Goal: Task Accomplishment & Management: Manage account settings

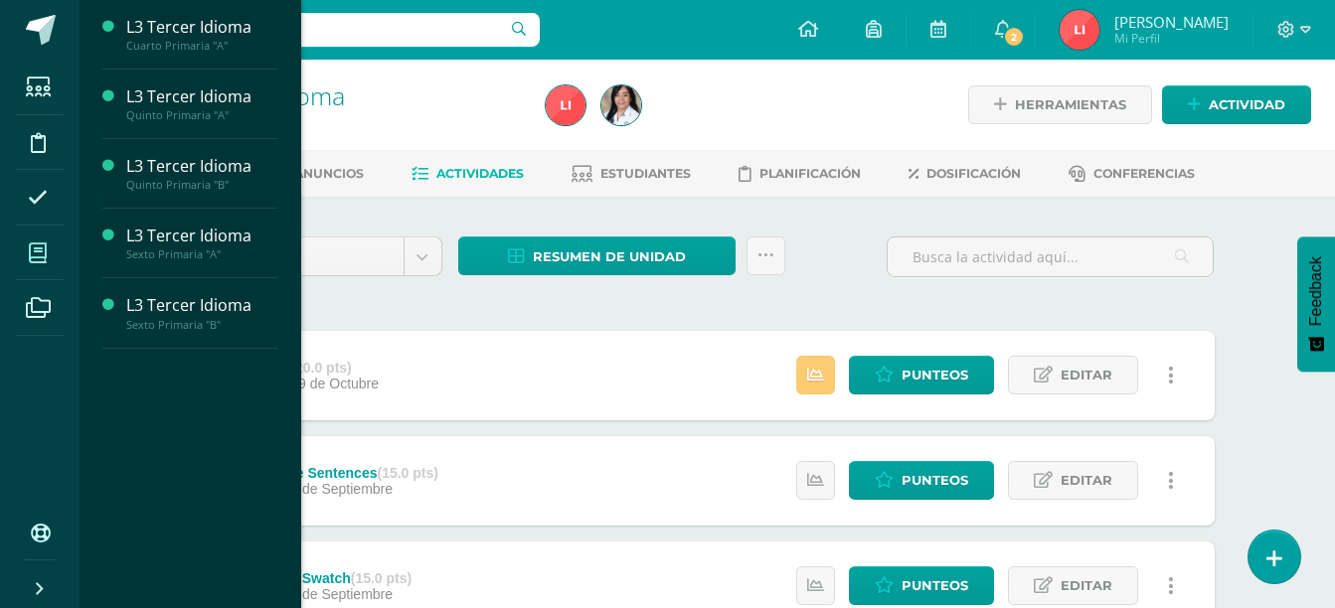
click at [35, 261] on icon at bounding box center [38, 254] width 18 height 20
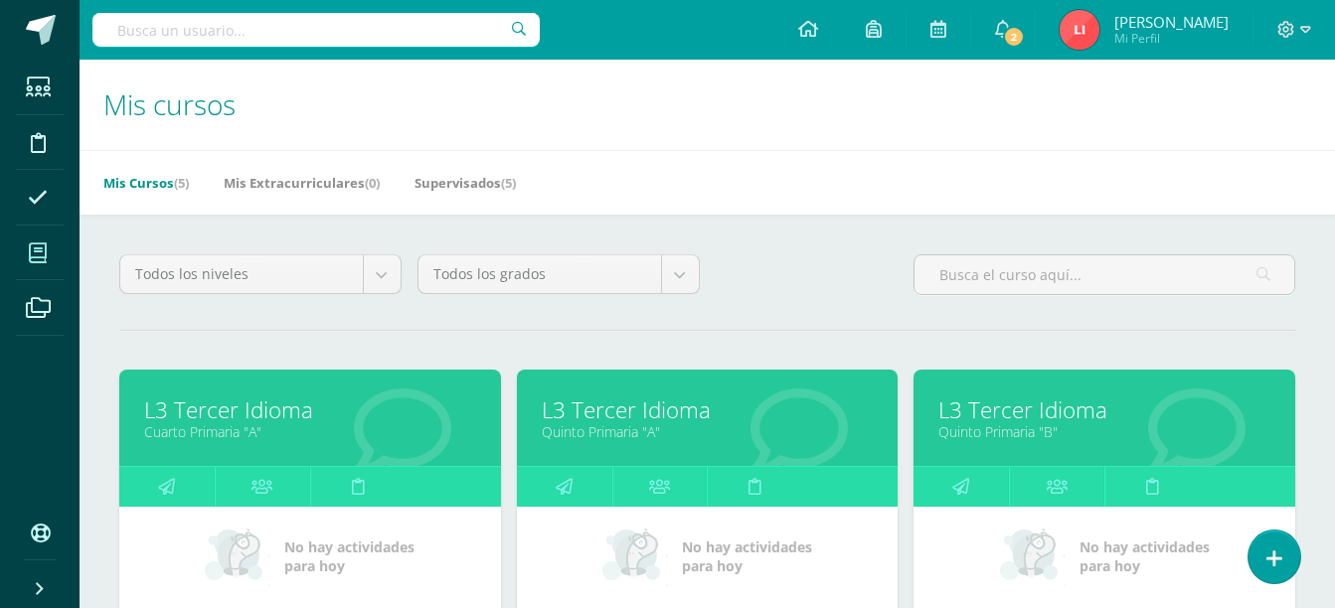
click at [661, 410] on link "L3 Tercer Idioma" at bounding box center [708, 410] width 332 height 31
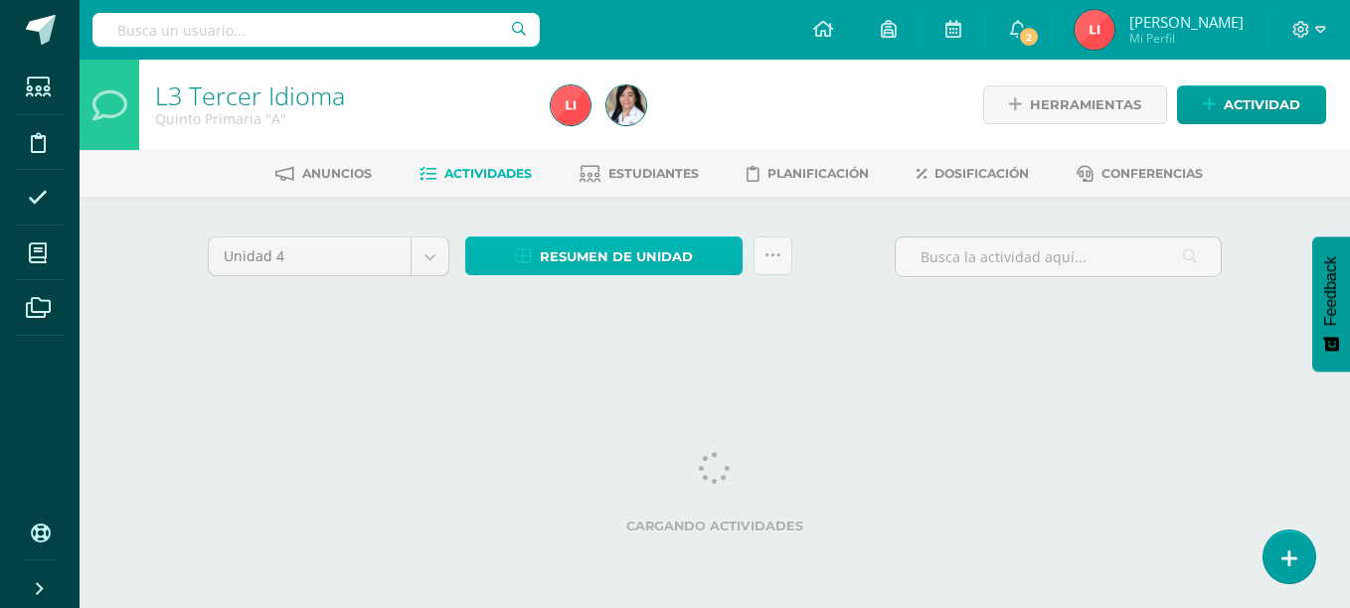
click at [573, 263] on span "Resumen de unidad" at bounding box center [616, 257] width 153 height 37
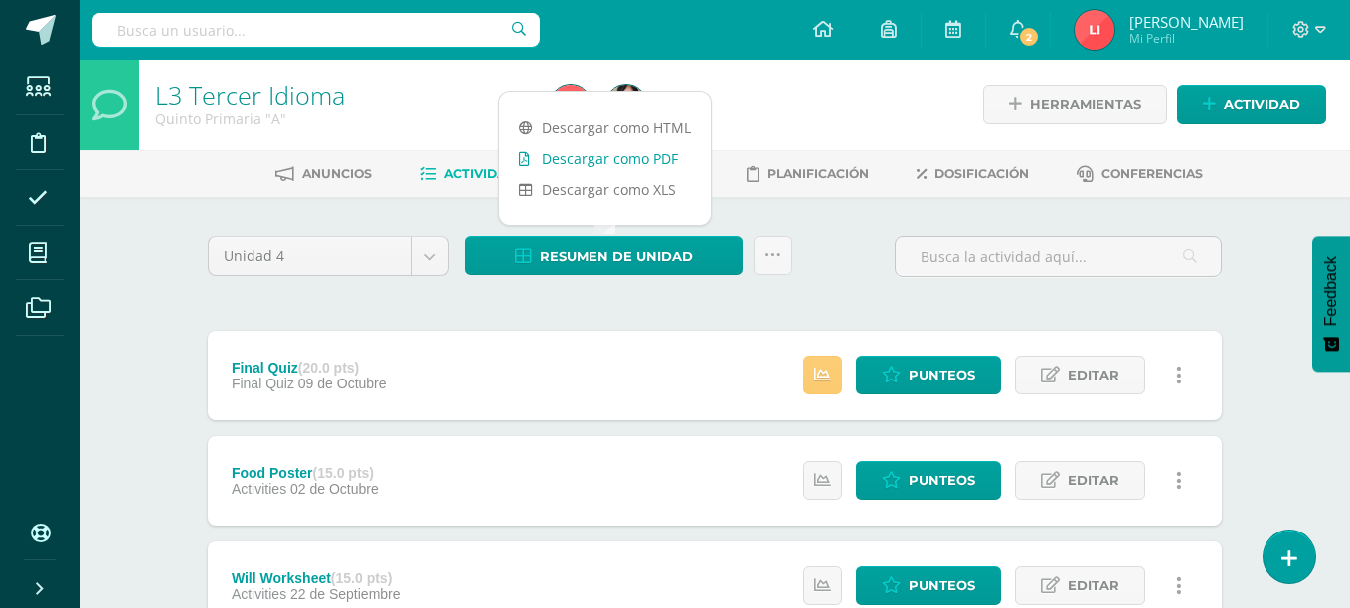
click at [628, 157] on link "Descargar como PDF" at bounding box center [605, 158] width 212 height 31
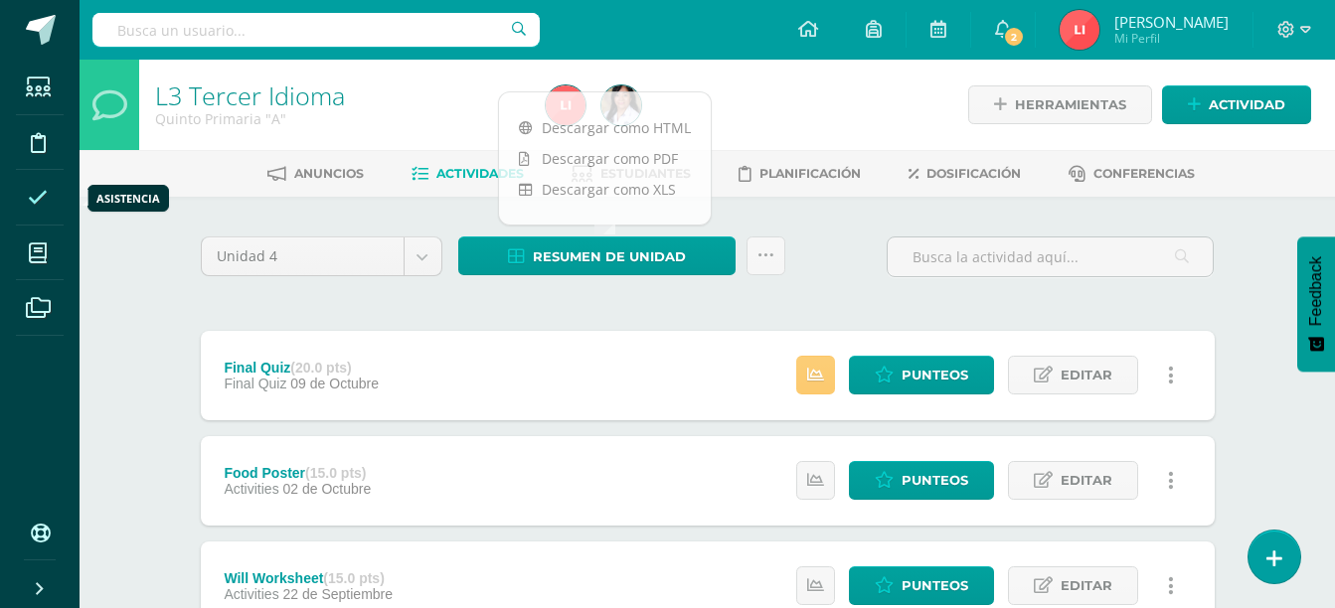
click at [31, 196] on icon at bounding box center [38, 198] width 20 height 20
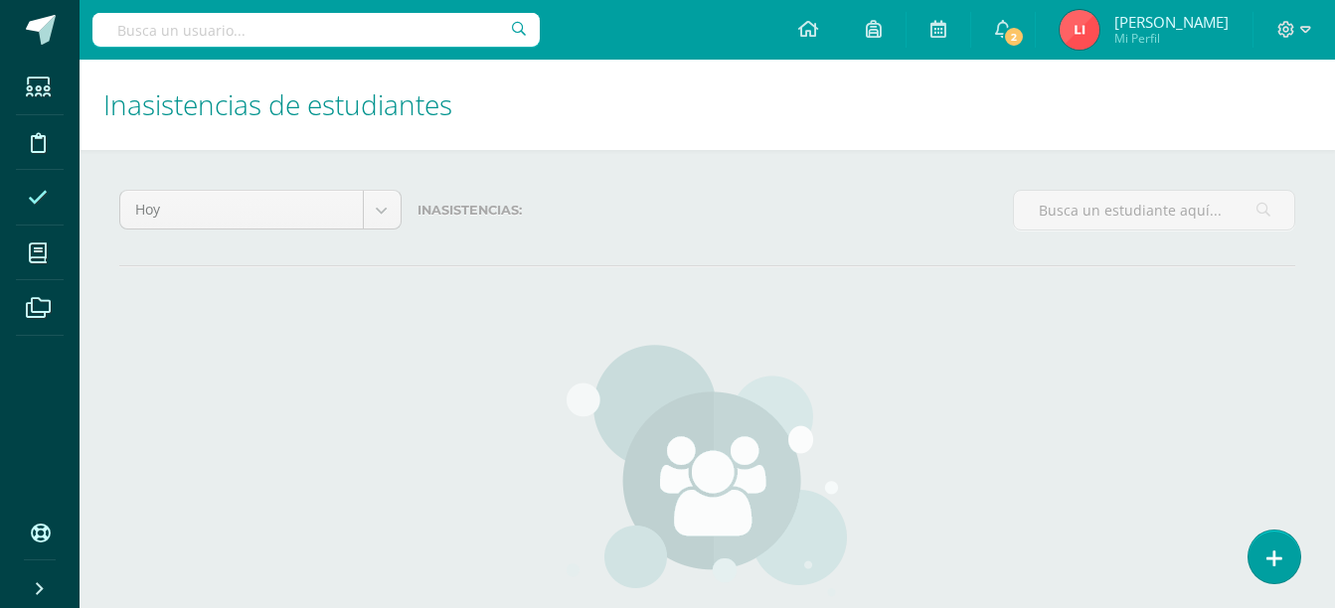
click at [193, 41] on body "Estudiantes Disciplina Asistencia Mis cursos Archivos Soporte Ayuda Reportar un…" at bounding box center [667, 403] width 1335 height 807
click at [193, 41] on input "text" at bounding box center [315, 30] width 447 height 34
click at [46, 256] on icon at bounding box center [38, 254] width 18 height 20
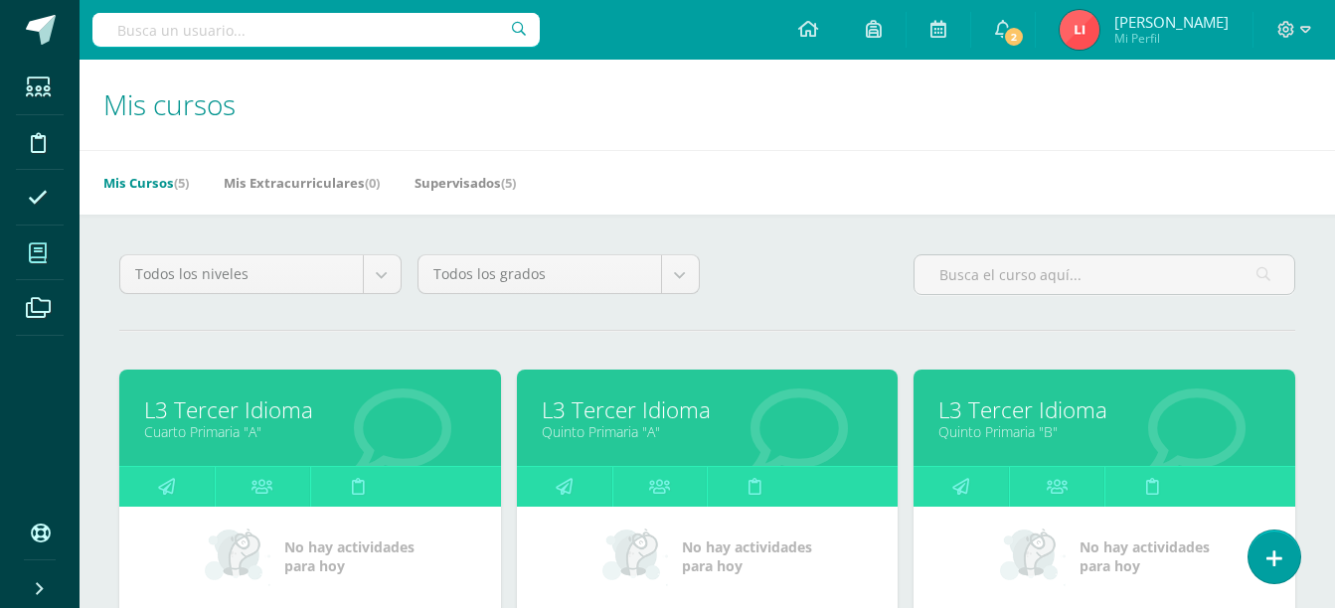
click at [233, 416] on link "L3 Tercer Idioma" at bounding box center [310, 410] width 332 height 31
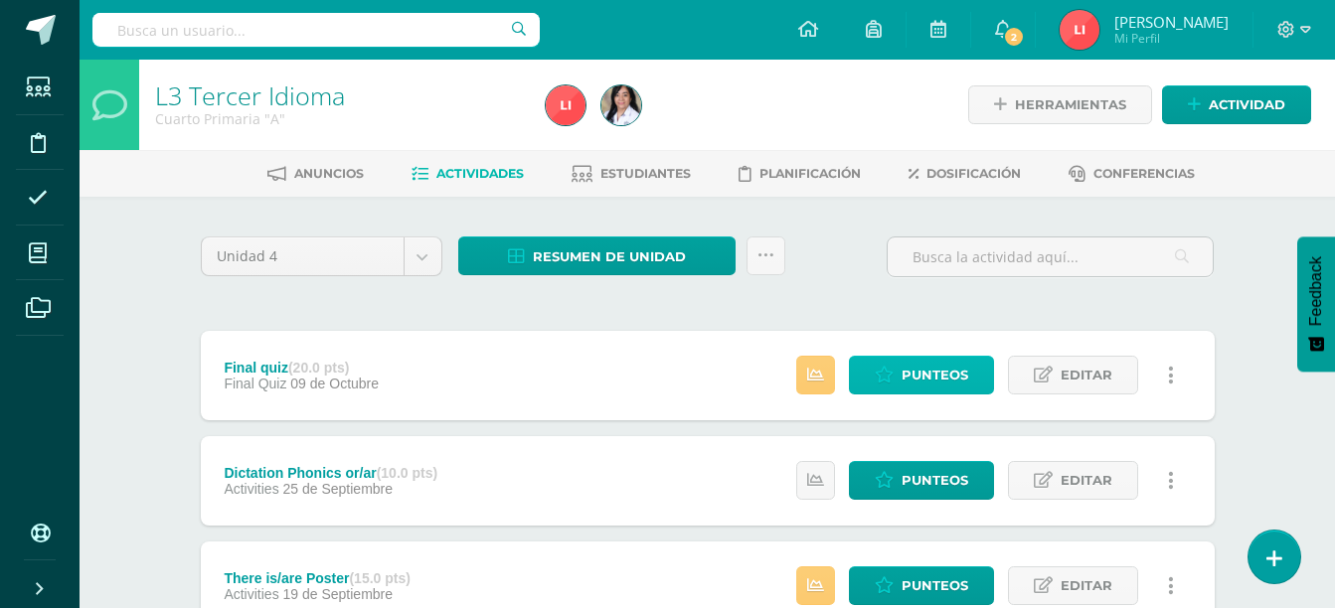
click at [894, 373] on icon at bounding box center [884, 375] width 19 height 17
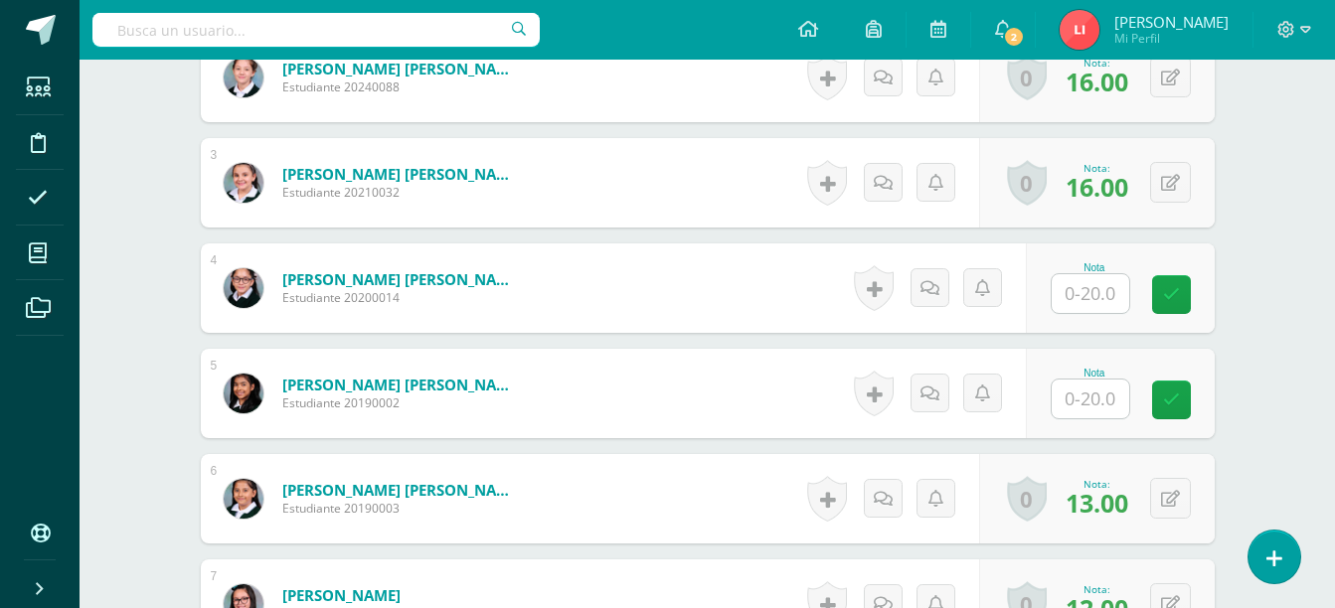
scroll to position [774, 0]
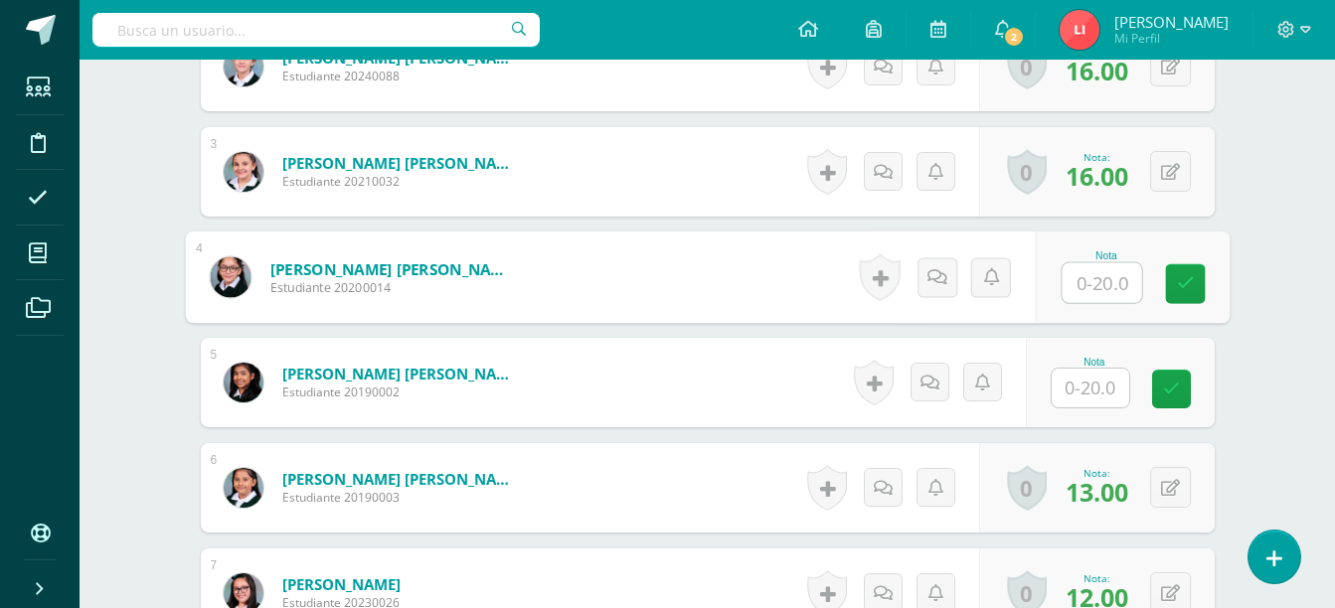
click at [1071, 289] on input "text" at bounding box center [1102, 283] width 80 height 40
type input "13"
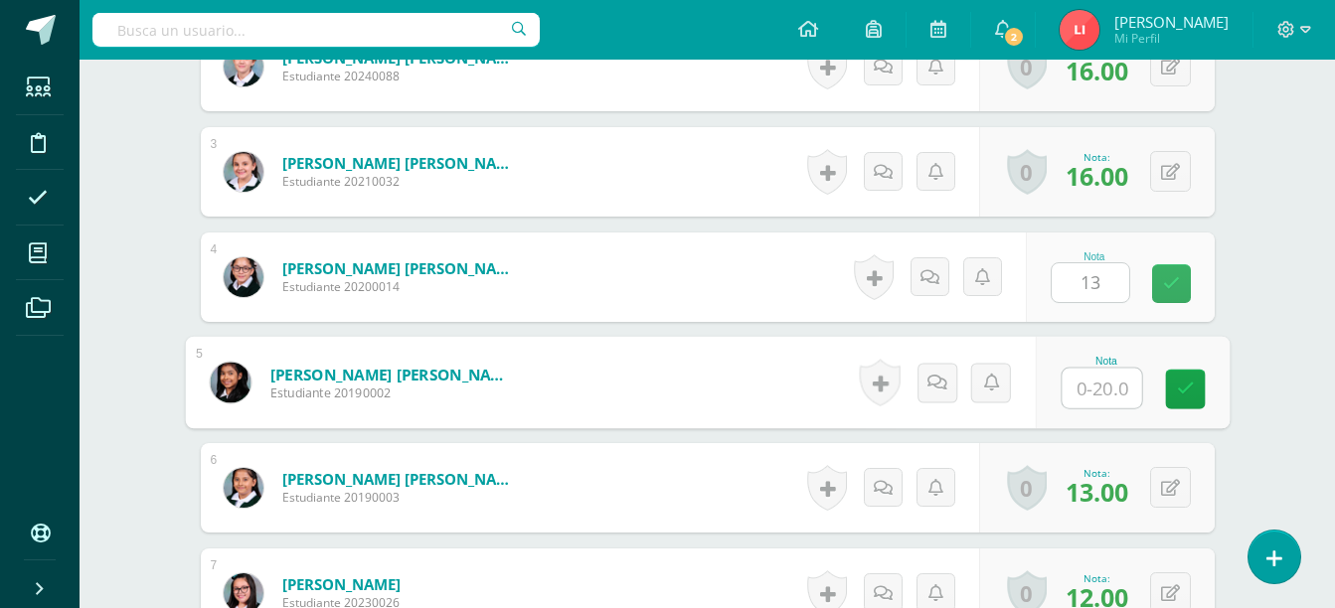
click at [1070, 401] on input "text" at bounding box center [1102, 389] width 80 height 40
type input "16"
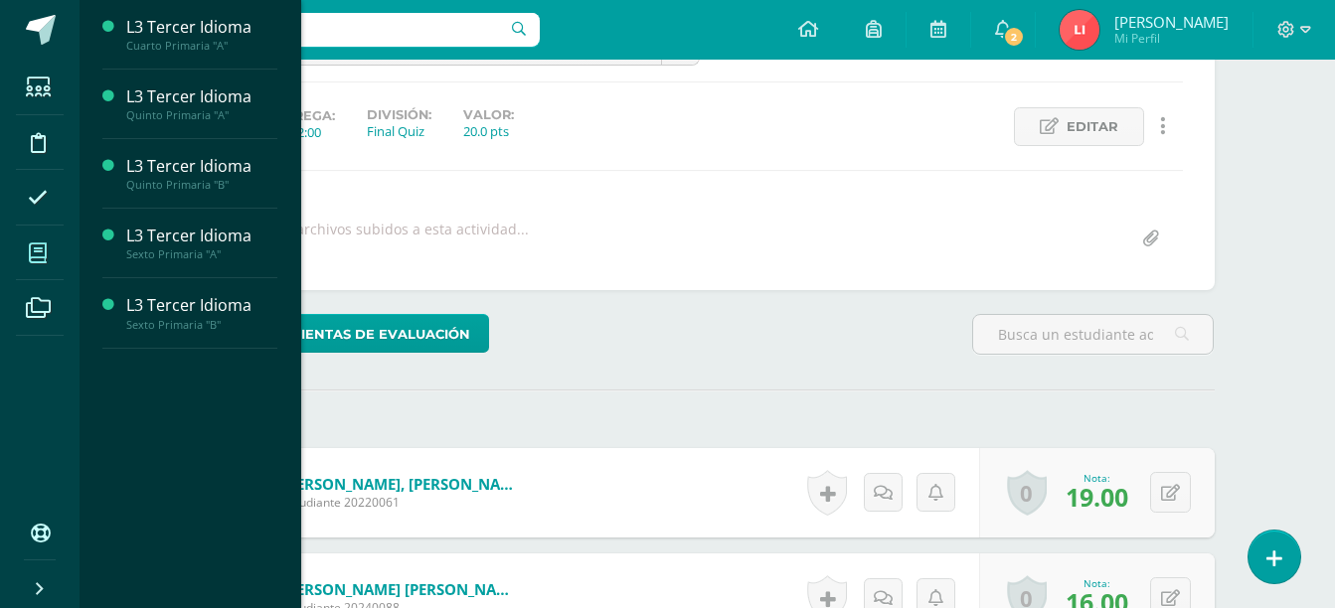
click at [40, 249] on icon at bounding box center [38, 254] width 18 height 20
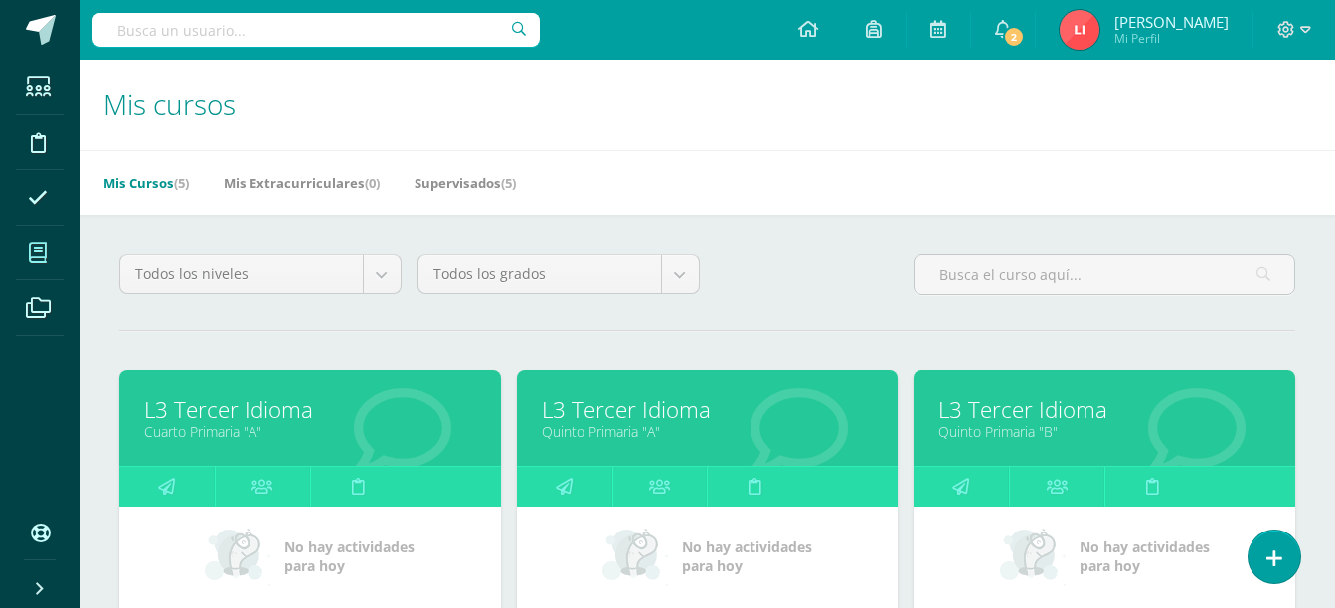
click at [239, 422] on link "Cuarto Primaria "A"" at bounding box center [310, 431] width 332 height 19
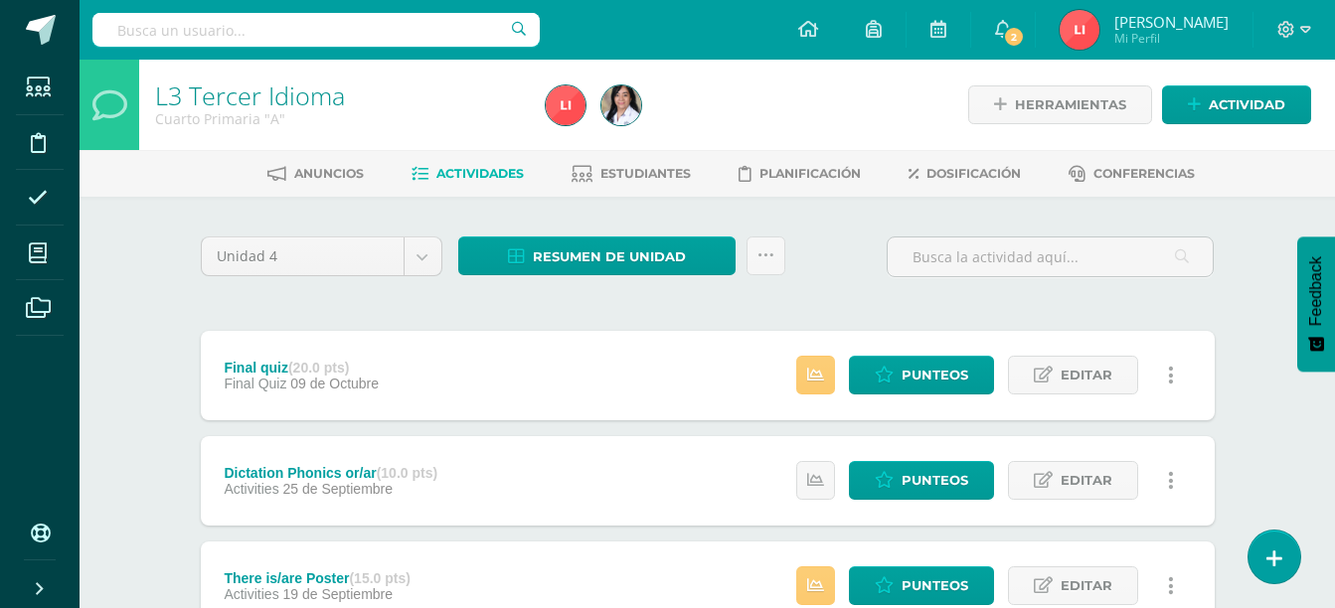
click at [596, 262] on span "Resumen de unidad" at bounding box center [609, 257] width 153 height 37
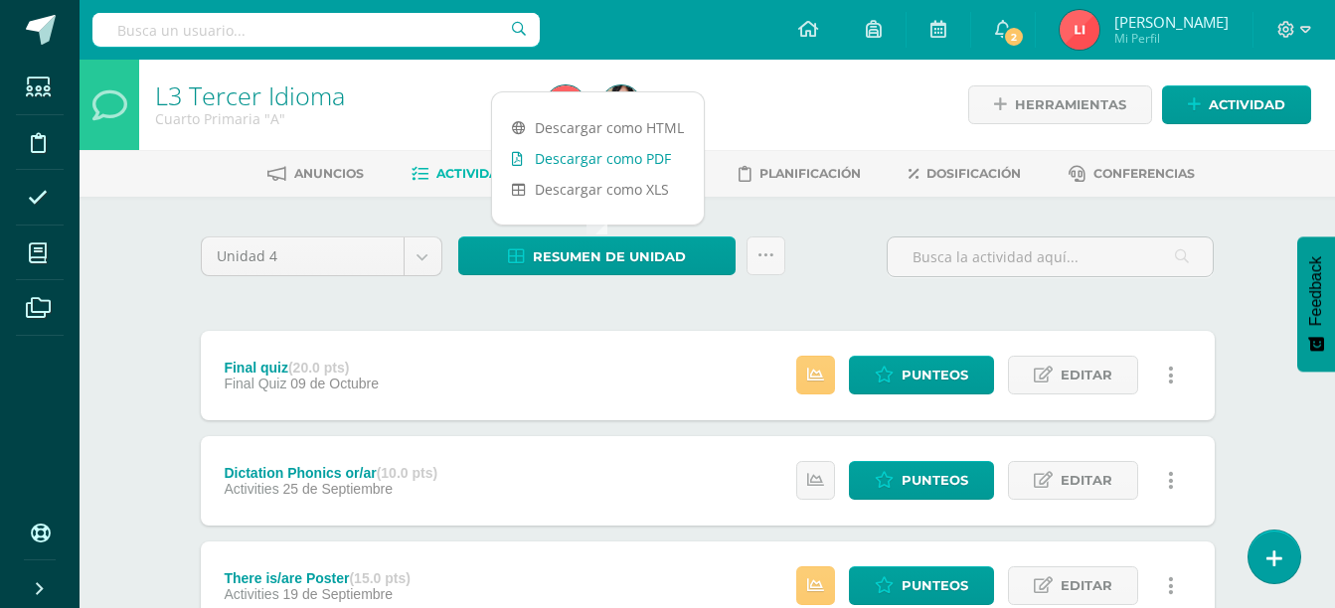
click at [656, 163] on link "Descargar como PDF" at bounding box center [598, 158] width 212 height 31
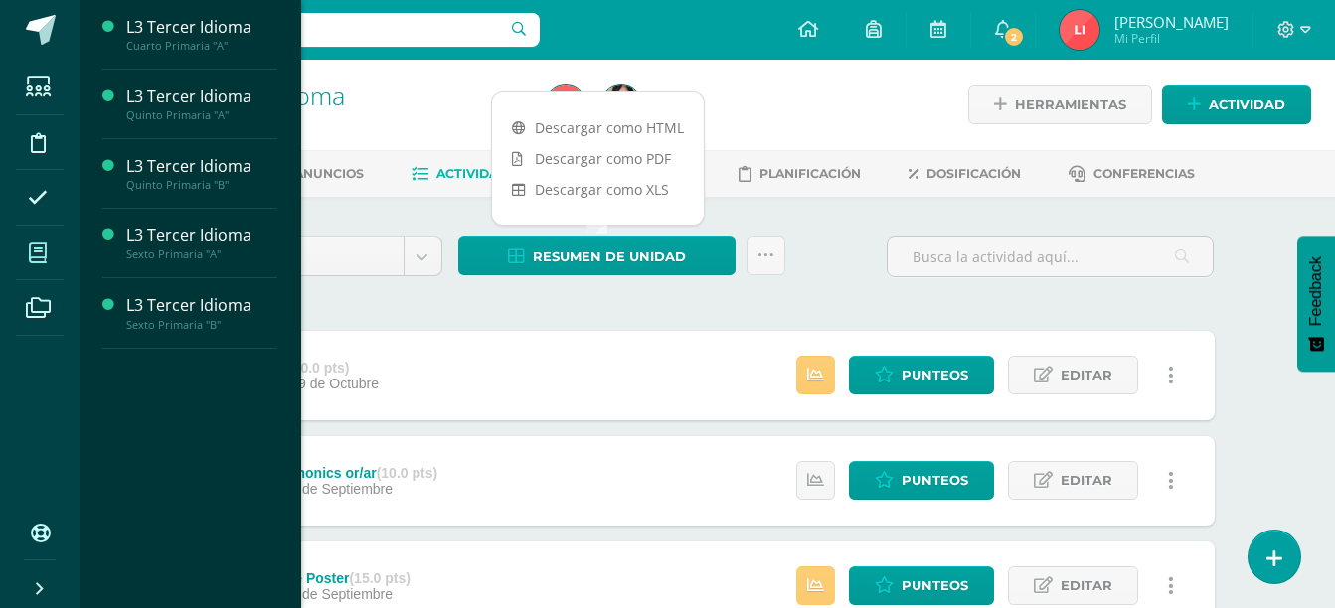
click at [38, 259] on icon at bounding box center [38, 254] width 18 height 20
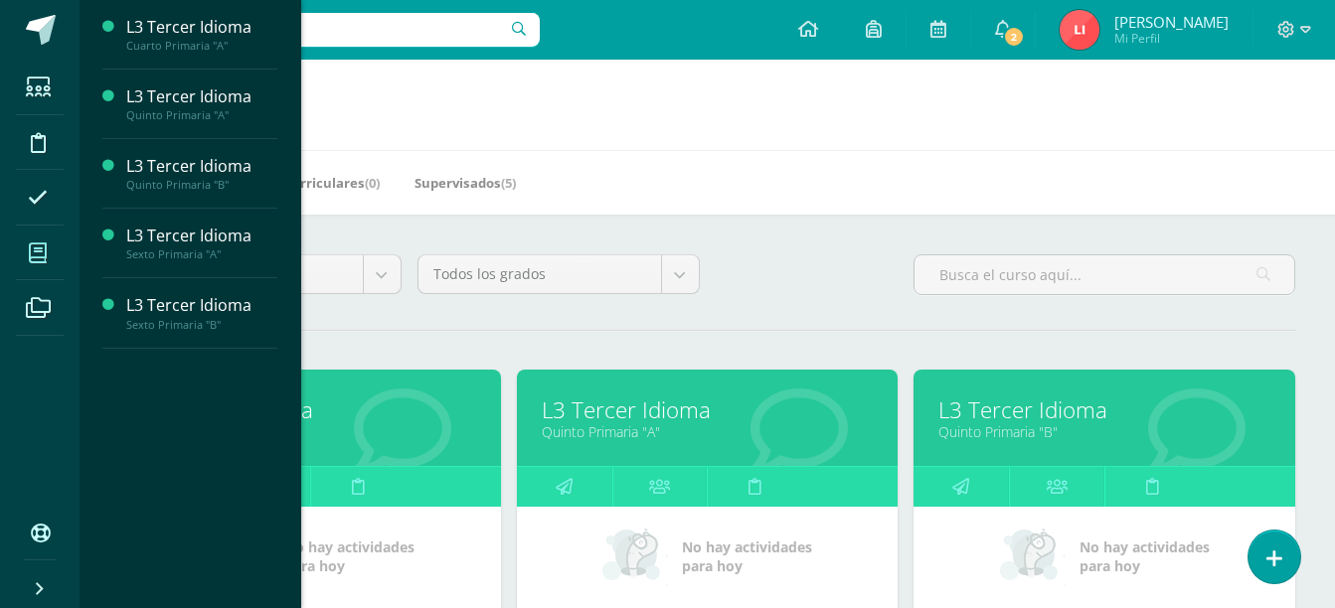
click at [587, 428] on link "Quinto Primaria "A"" at bounding box center [708, 431] width 332 height 19
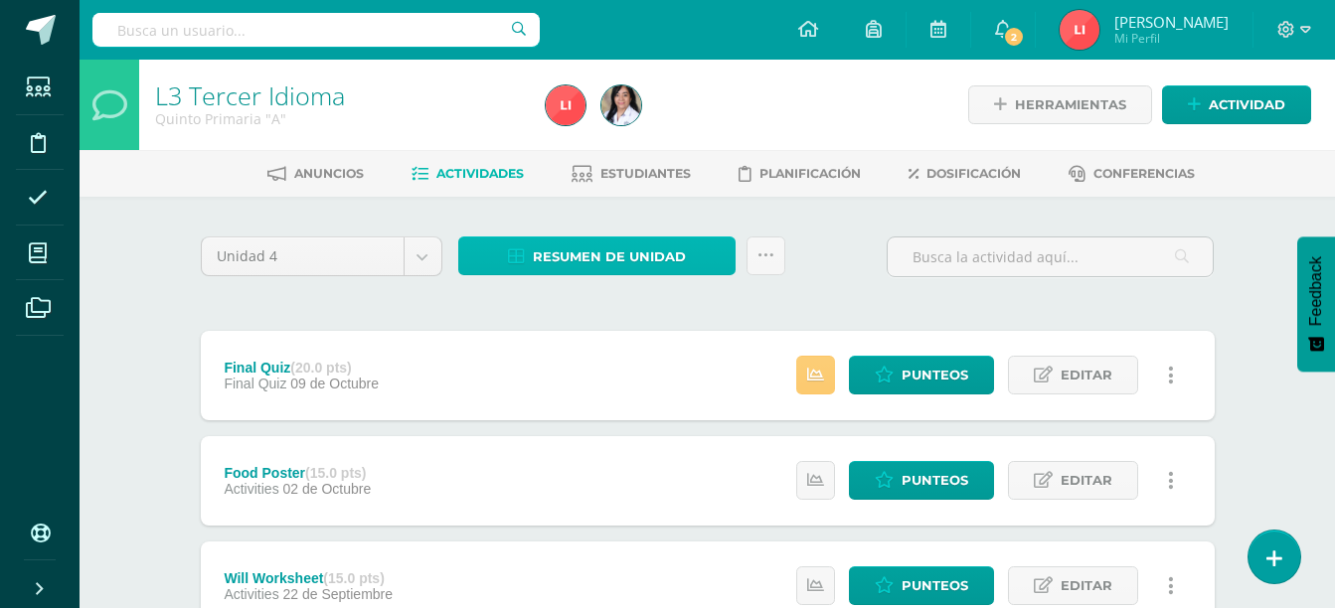
click at [617, 263] on span "Resumen de unidad" at bounding box center [609, 257] width 153 height 37
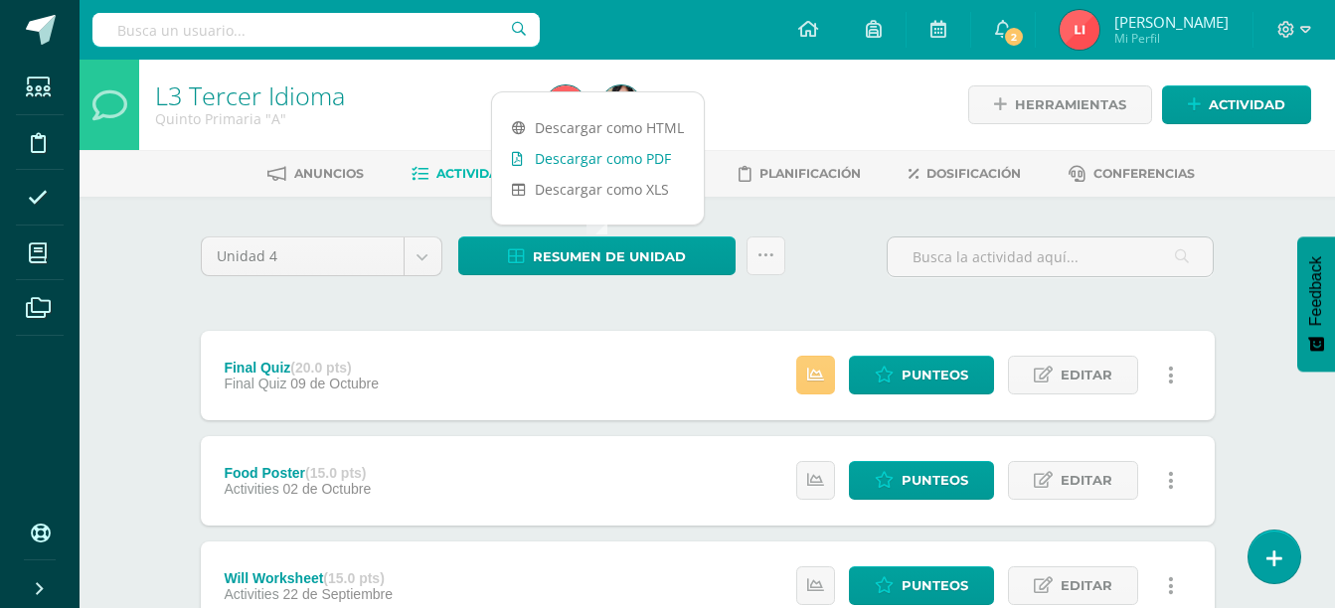
click at [642, 162] on link "Descargar como PDF" at bounding box center [598, 158] width 212 height 31
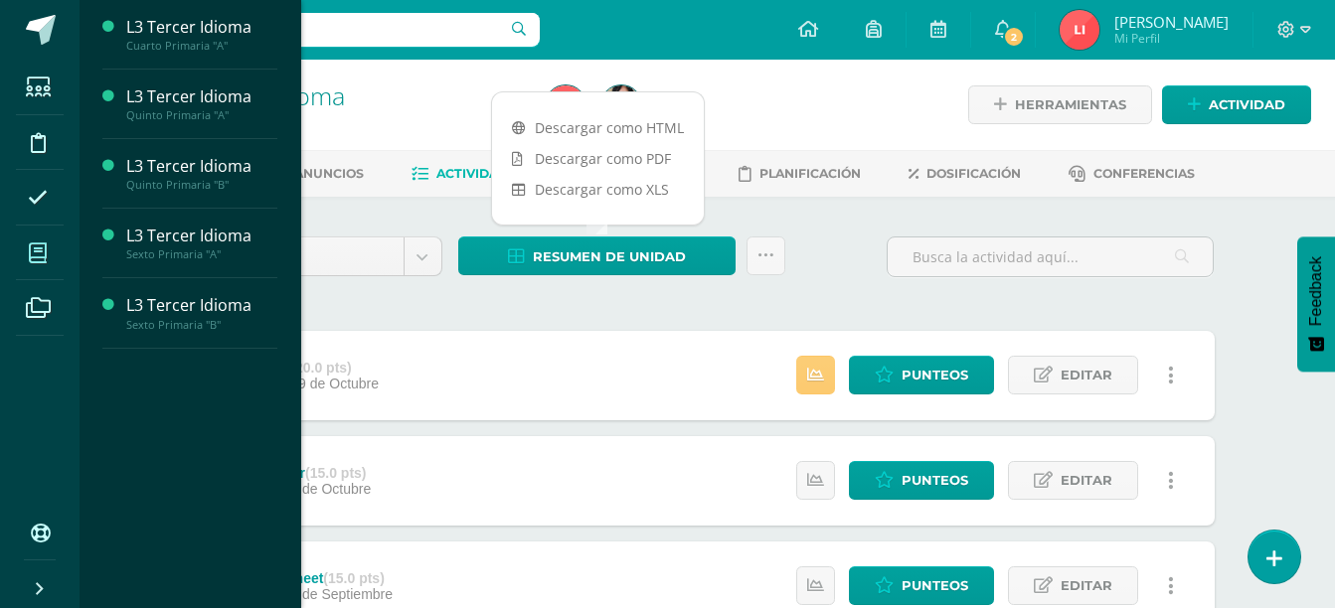
click at [36, 256] on icon at bounding box center [38, 254] width 18 height 20
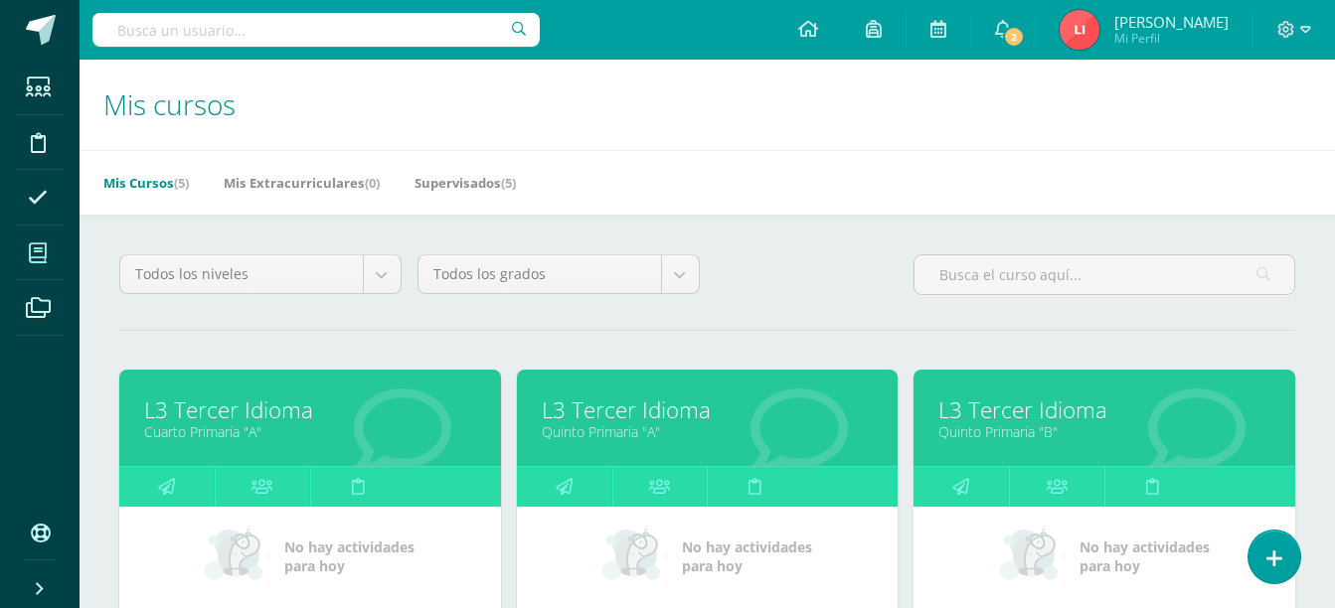
click at [1013, 415] on link "L3 Tercer Idioma" at bounding box center [1104, 410] width 332 height 31
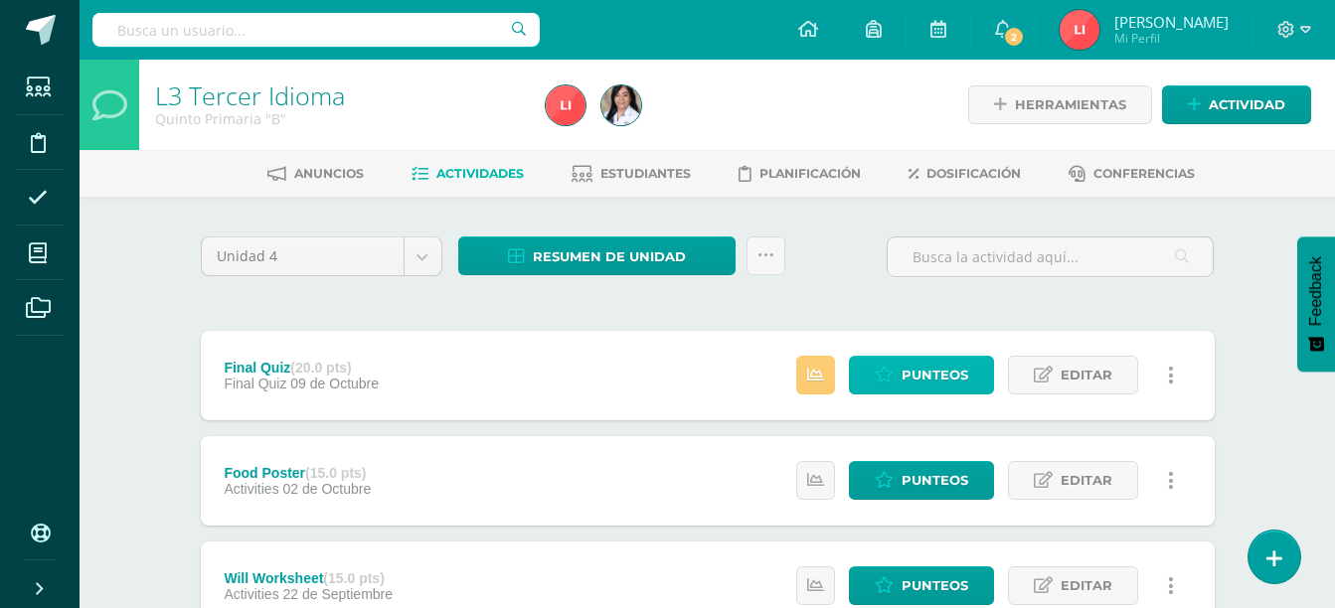
click at [919, 363] on span "Punteos" at bounding box center [935, 375] width 67 height 37
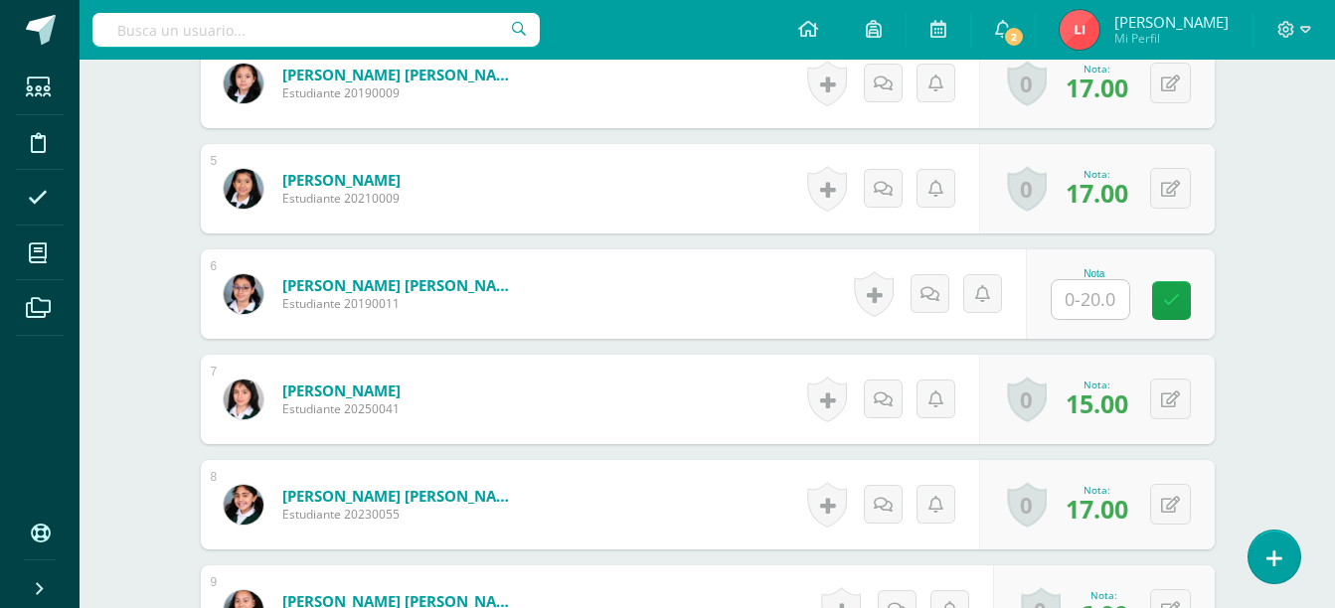
scroll to position [969, 0]
click at [1085, 275] on div "Nota" at bounding box center [1094, 272] width 87 height 11
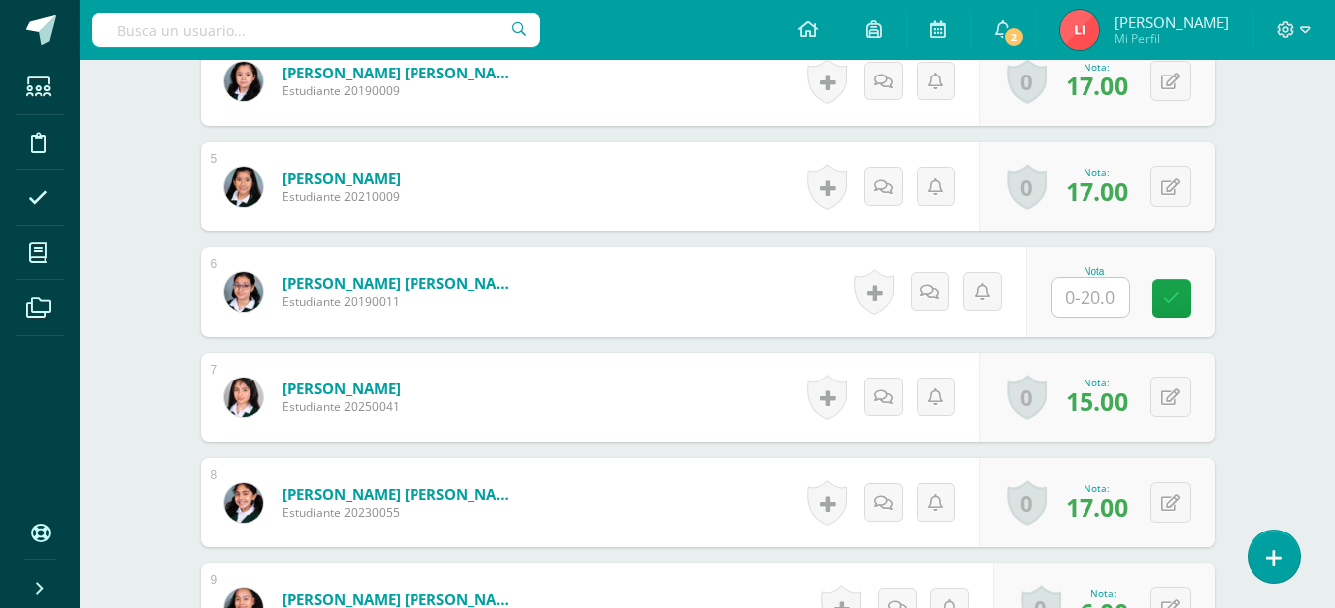
click at [1073, 319] on div "Nota" at bounding box center [1120, 292] width 189 height 89
click at [1089, 298] on input "text" at bounding box center [1102, 298] width 80 height 40
type input "16"
click at [1185, 293] on icon at bounding box center [1185, 298] width 18 height 17
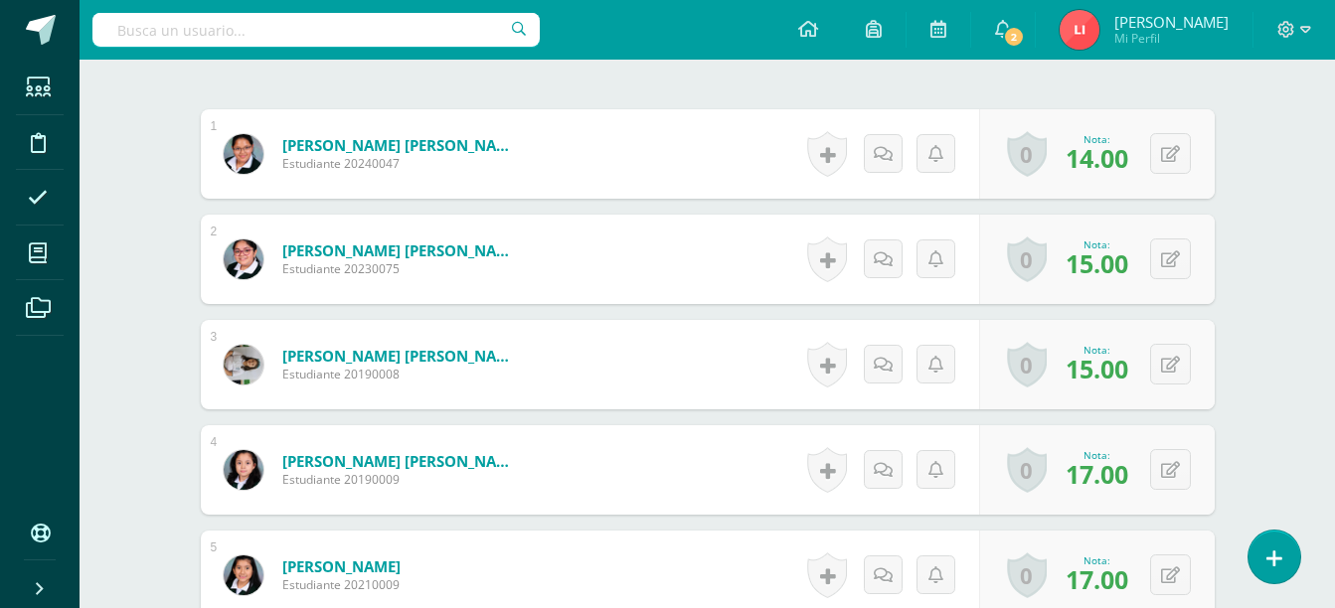
scroll to position [577, 0]
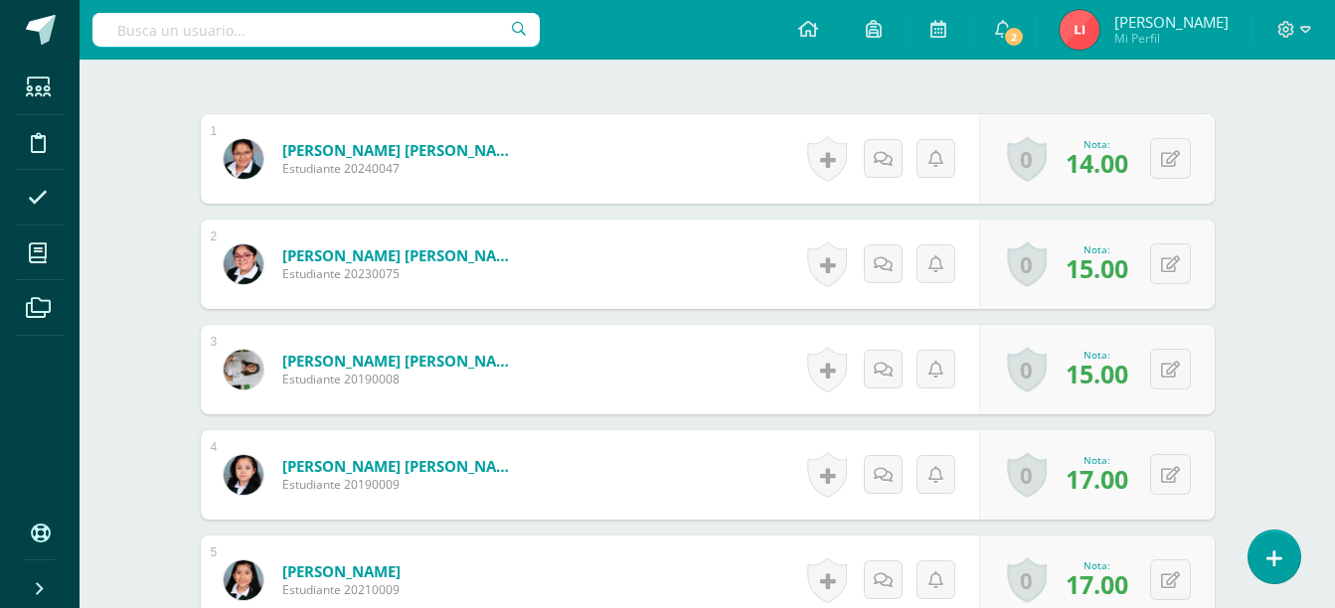
click at [44, 211] on span at bounding box center [38, 197] width 45 height 45
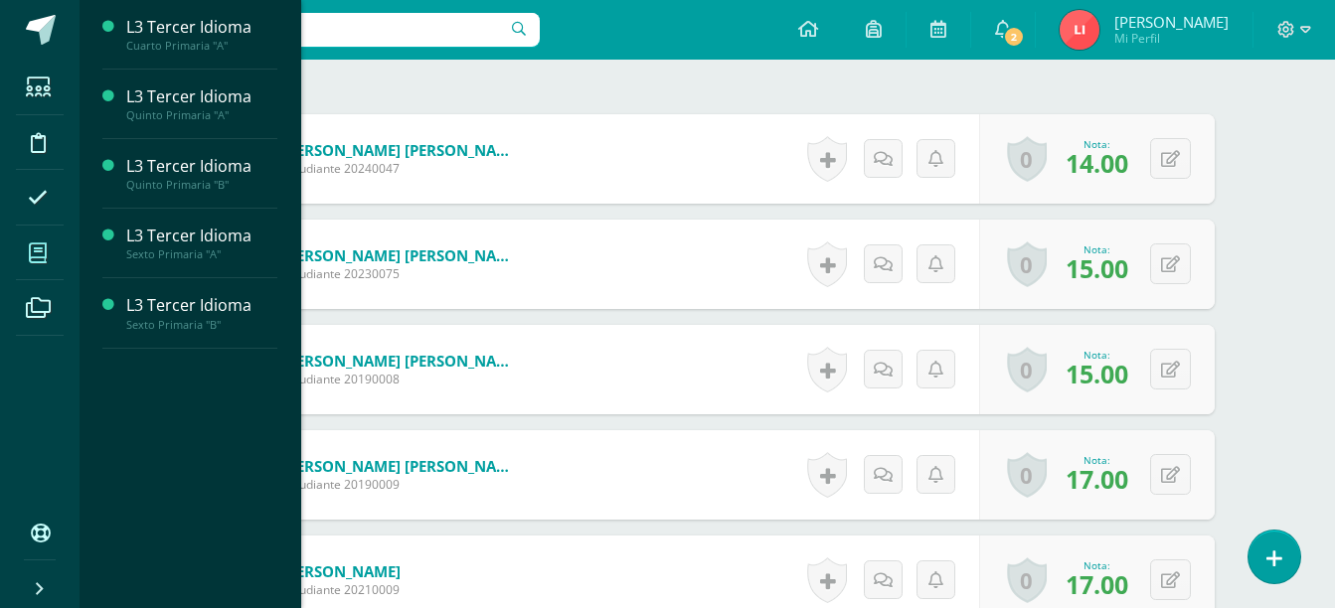
click at [31, 265] on span at bounding box center [38, 253] width 45 height 45
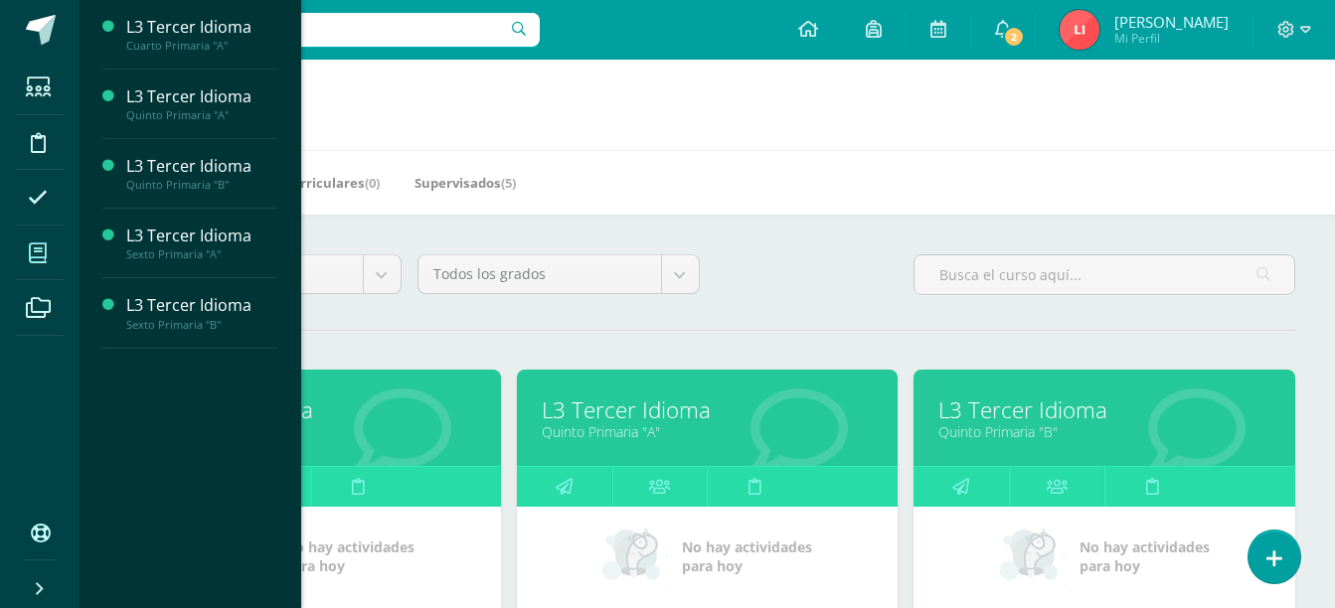
click at [972, 418] on link "L3 Tercer Idioma" at bounding box center [1104, 410] width 332 height 31
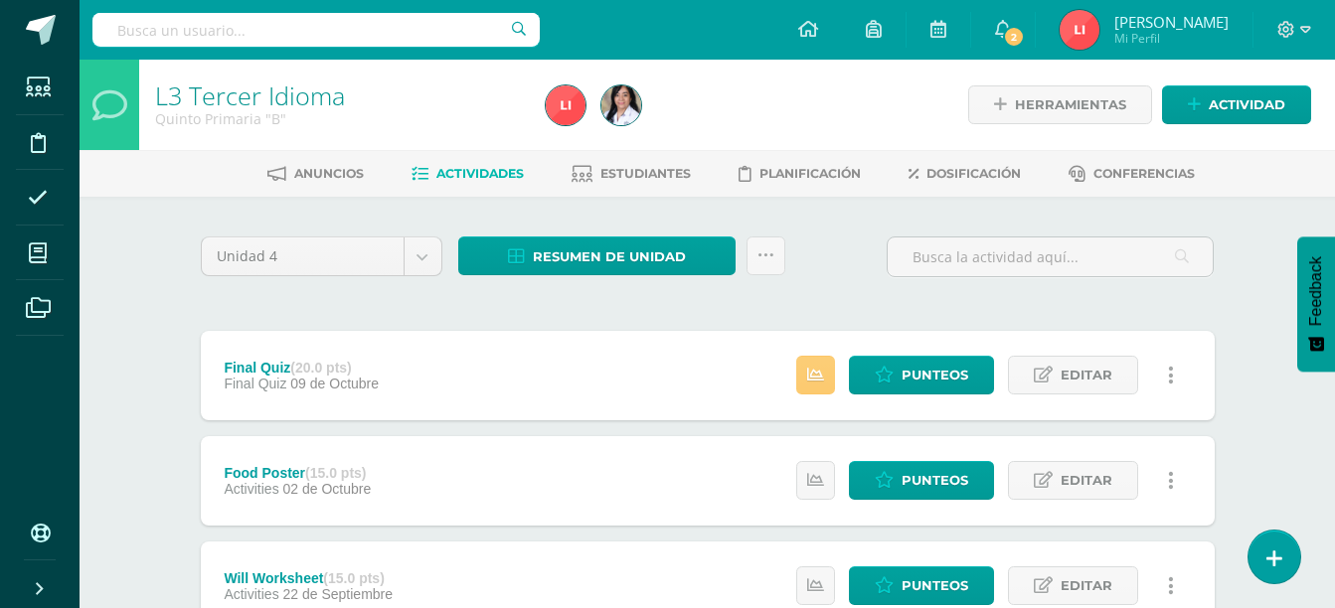
click at [972, 418] on div "Estatus de Actividad: 2 Estudiantes sin calificar 0 Estudiantes con cero Media …" at bounding box center [990, 375] width 448 height 89
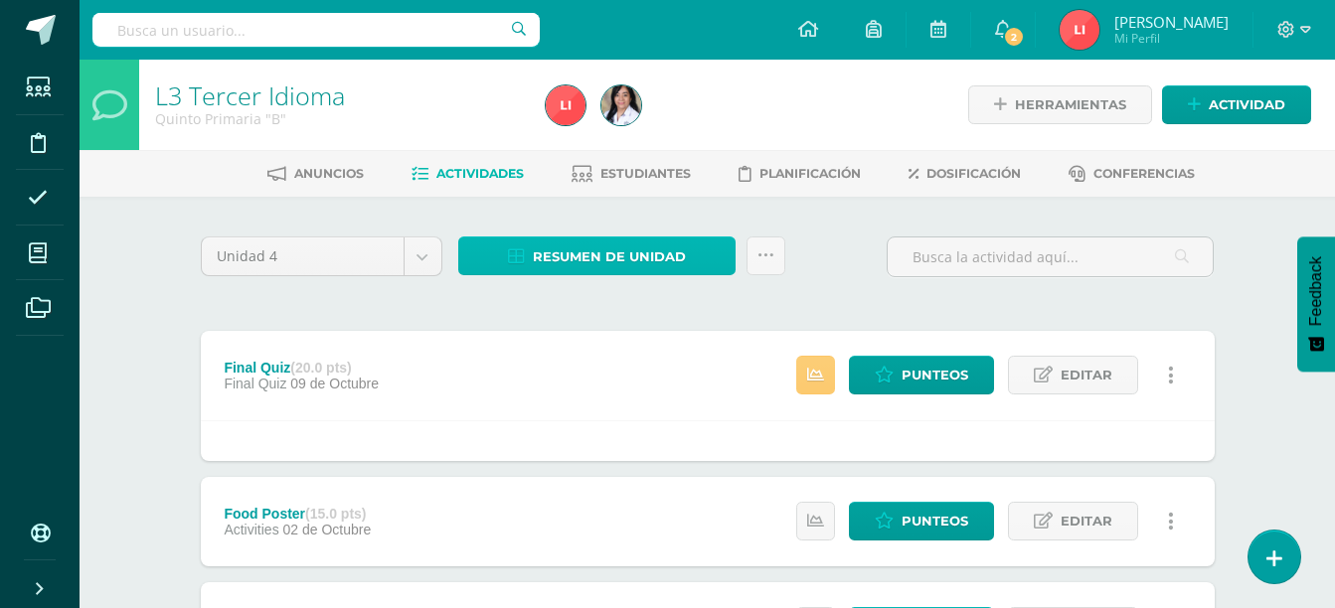
click at [585, 250] on span "Resumen de unidad" at bounding box center [609, 257] width 153 height 37
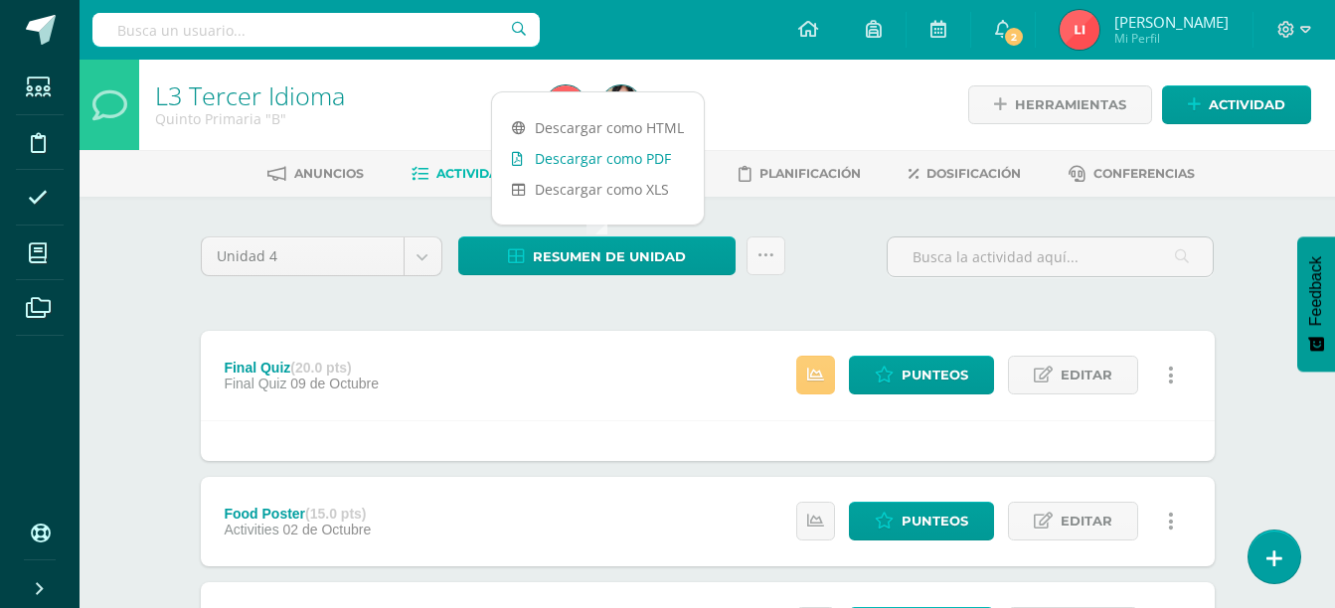
click at [612, 162] on link "Descargar como PDF" at bounding box center [598, 158] width 212 height 31
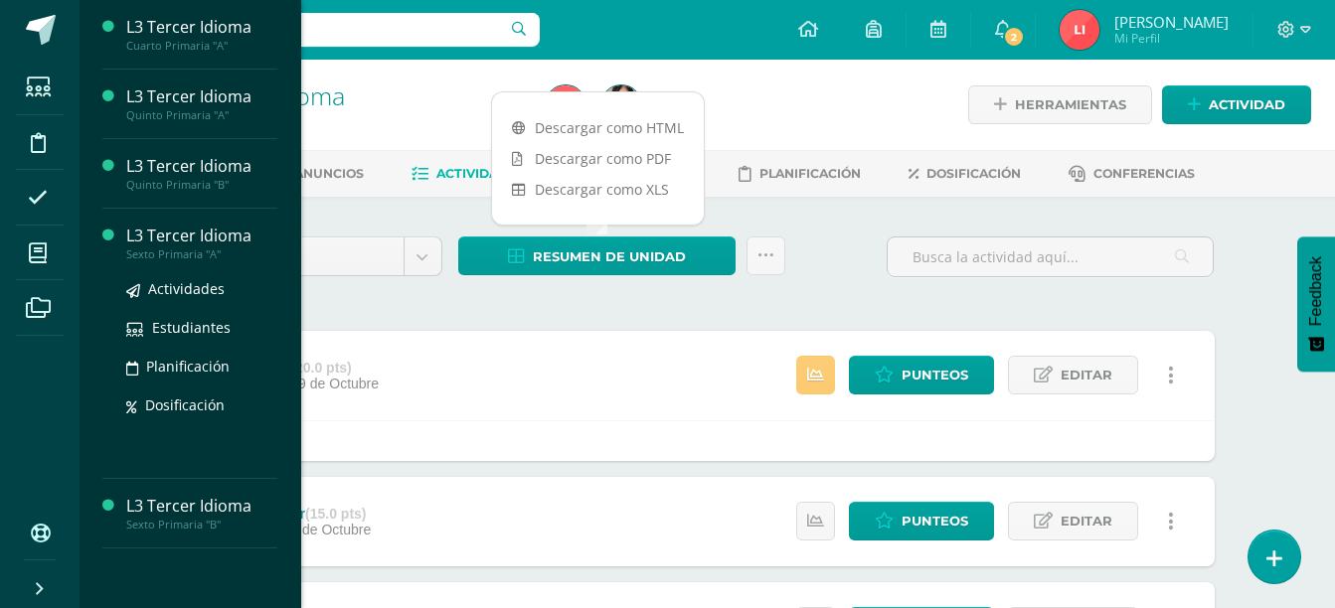
click at [200, 253] on div "Sexto Primaria "A"" at bounding box center [201, 255] width 151 height 14
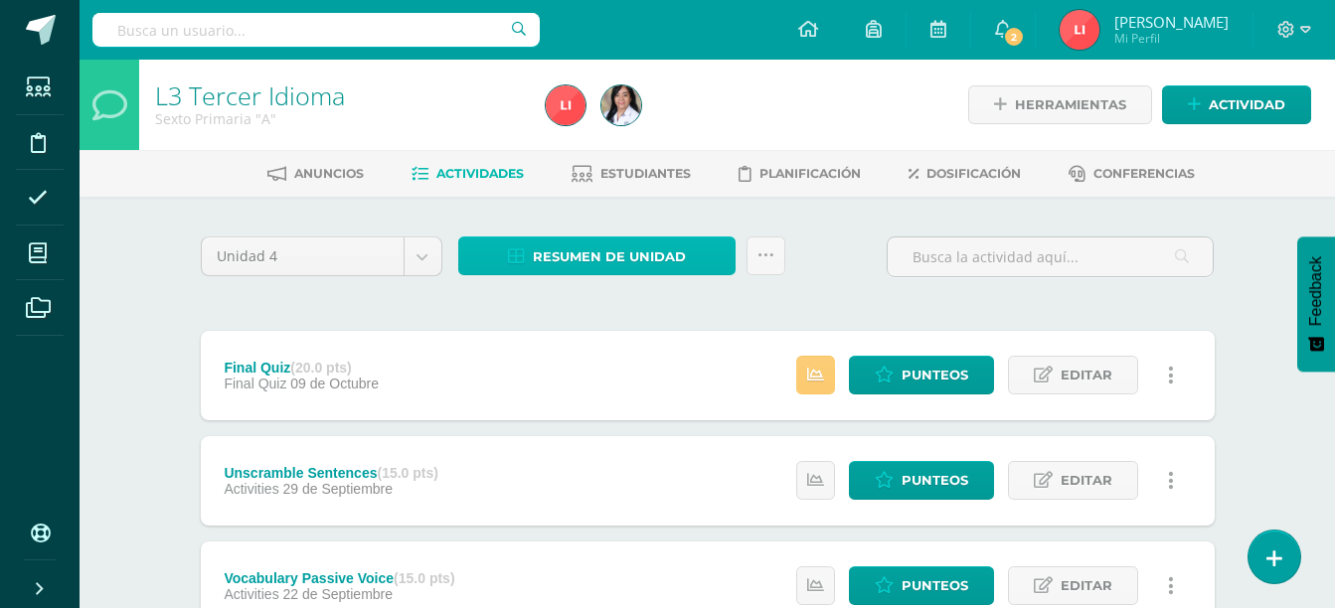
click at [561, 247] on span "Resumen de unidad" at bounding box center [609, 257] width 153 height 37
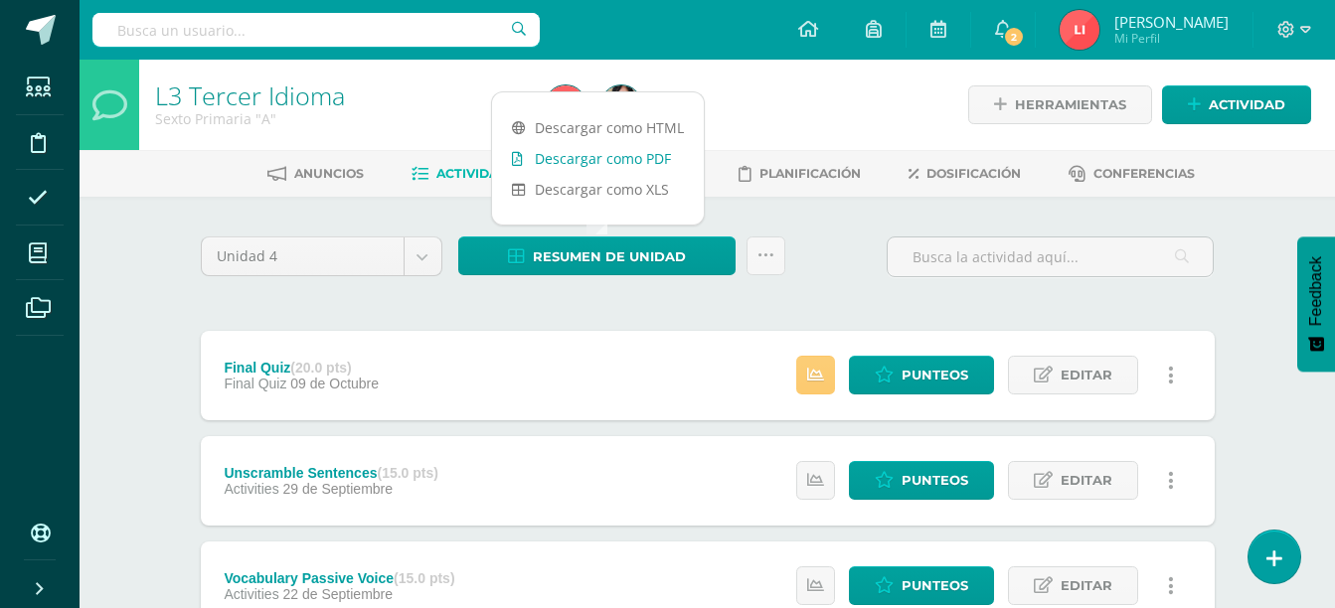
click at [609, 159] on link "Descargar como PDF" at bounding box center [598, 158] width 212 height 31
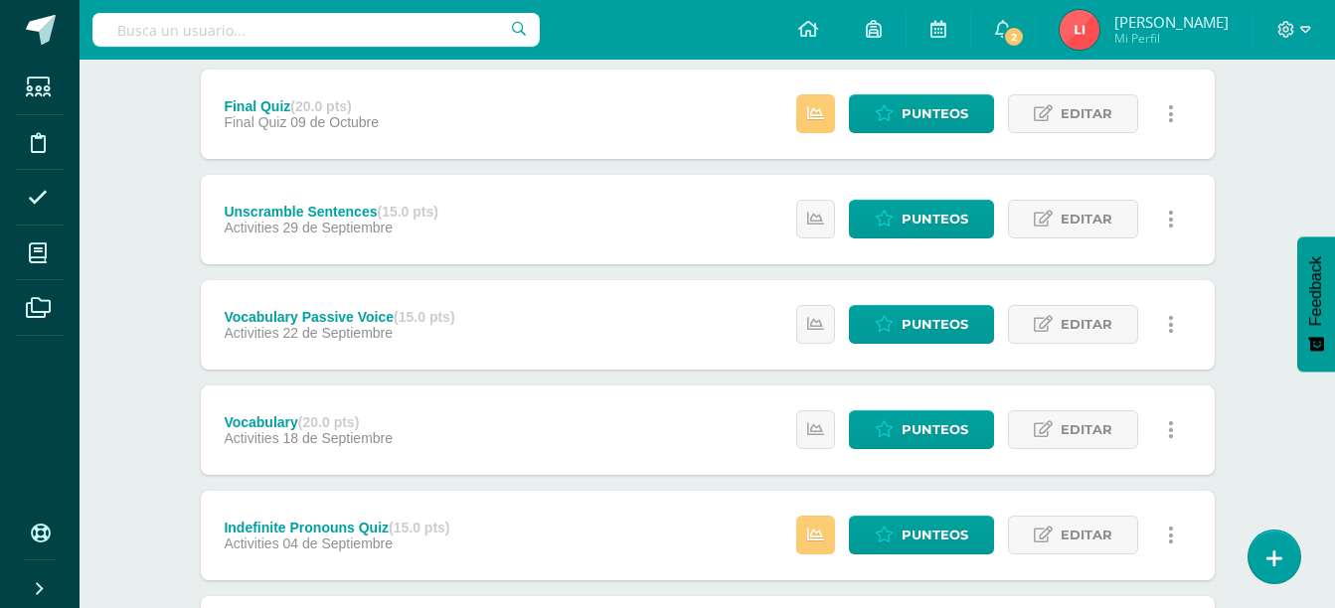
scroll to position [471, 0]
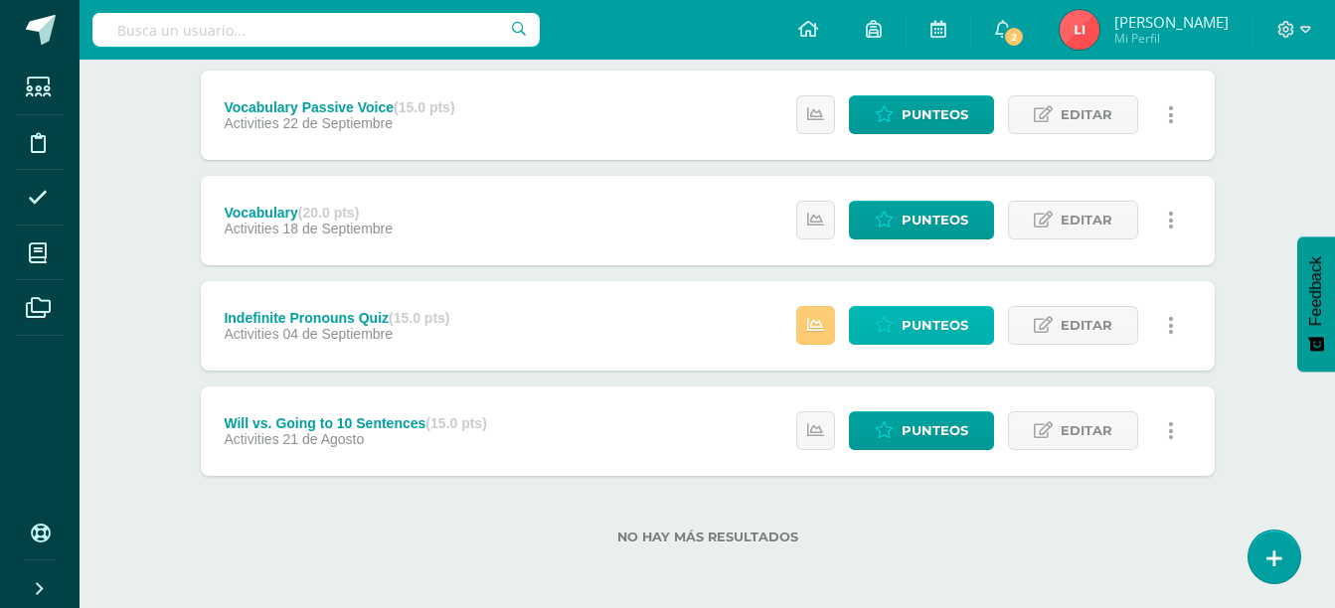
click at [937, 331] on span "Punteos" at bounding box center [935, 325] width 67 height 37
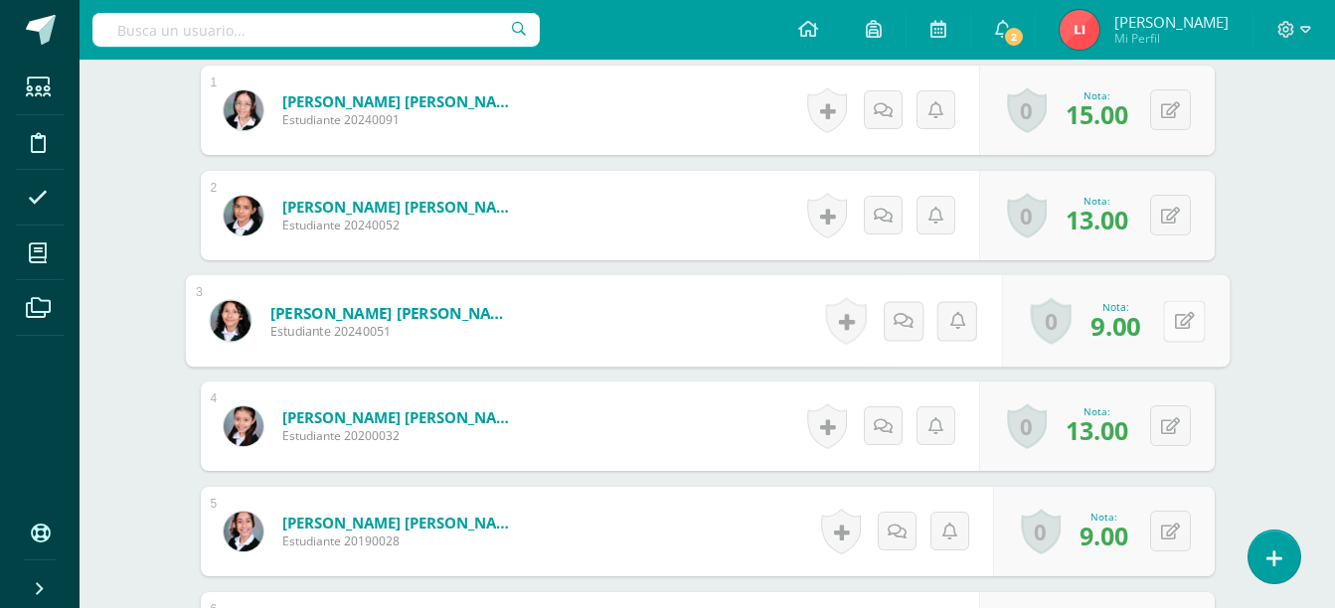
scroll to position [706, 0]
click at [1175, 328] on icon at bounding box center [1184, 319] width 20 height 17
click at [1125, 331] on icon at bounding box center [1131, 326] width 18 height 17
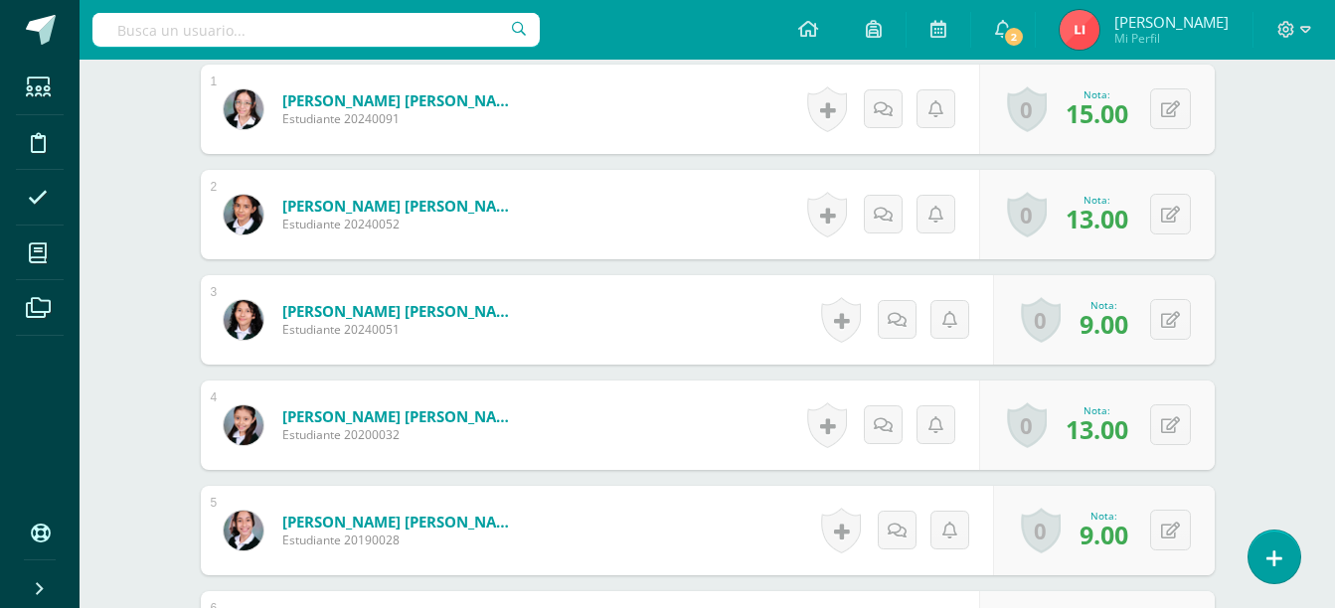
scroll to position [0, 0]
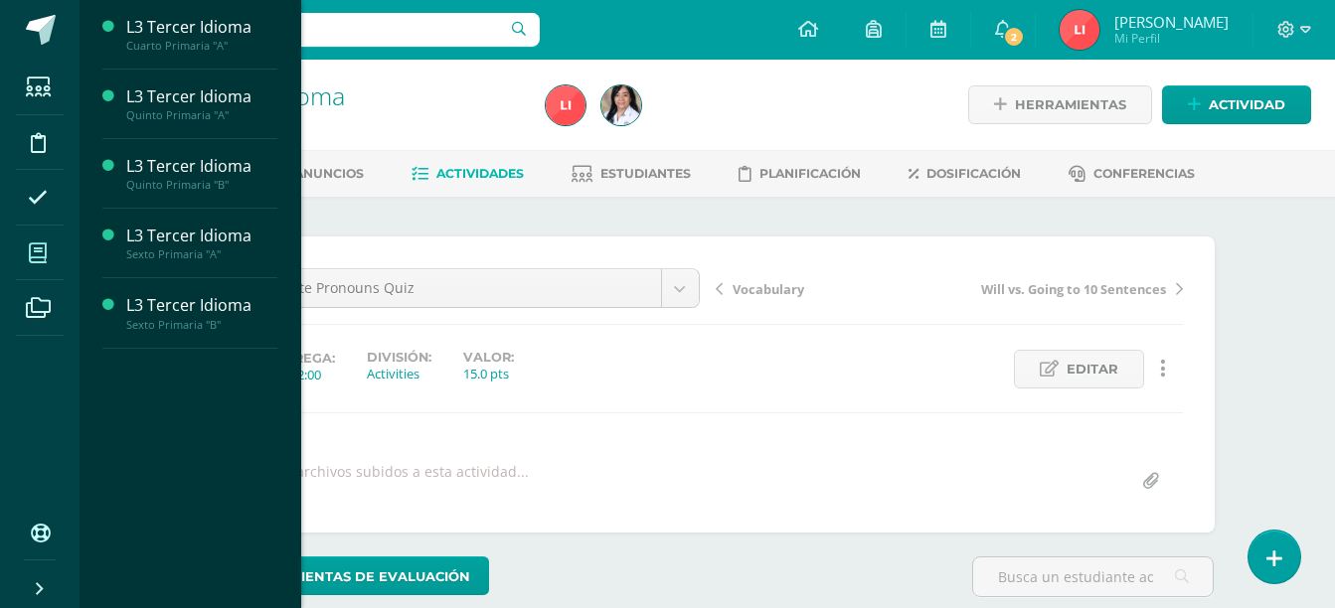
click at [37, 241] on span at bounding box center [38, 253] width 45 height 45
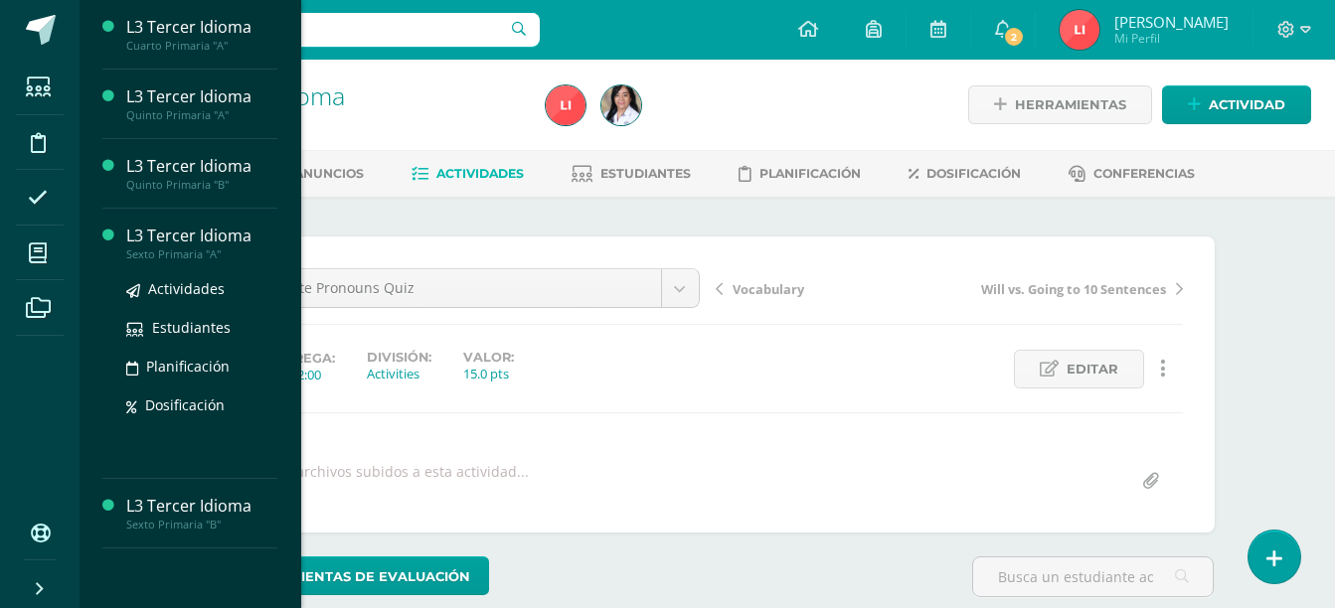
click at [189, 243] on div "L3 Tercer Idioma" at bounding box center [201, 236] width 151 height 23
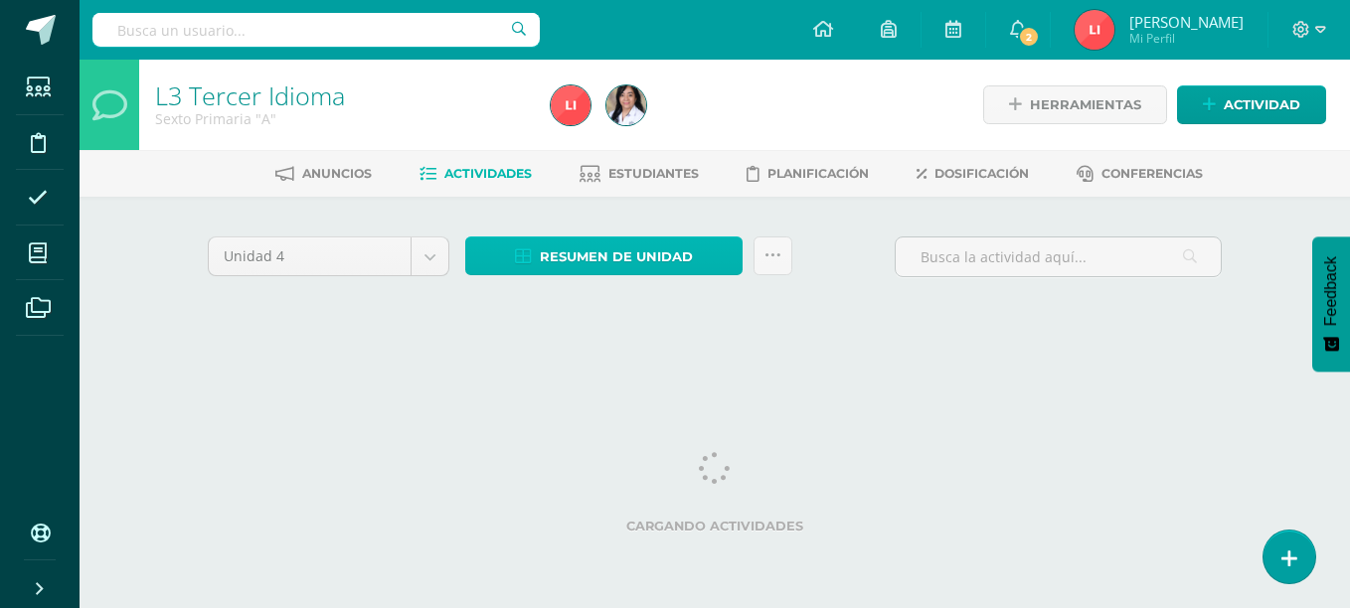
click at [572, 249] on span "Resumen de unidad" at bounding box center [616, 257] width 153 height 37
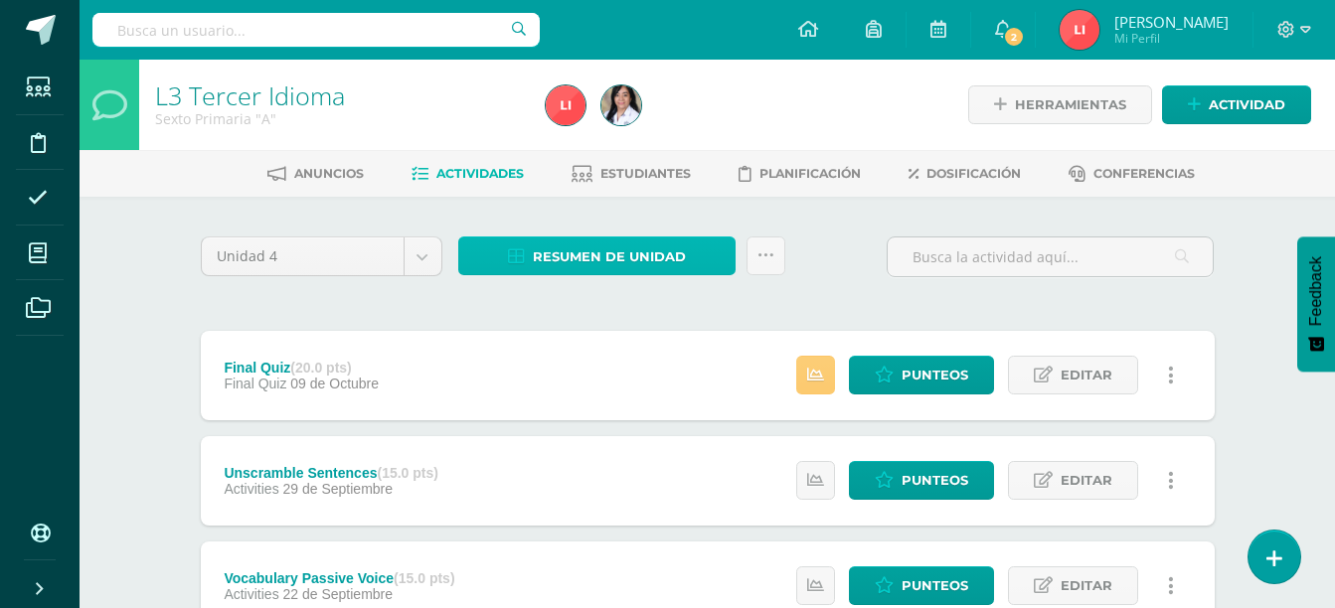
click at [583, 254] on span "Resumen de unidad" at bounding box center [609, 257] width 153 height 37
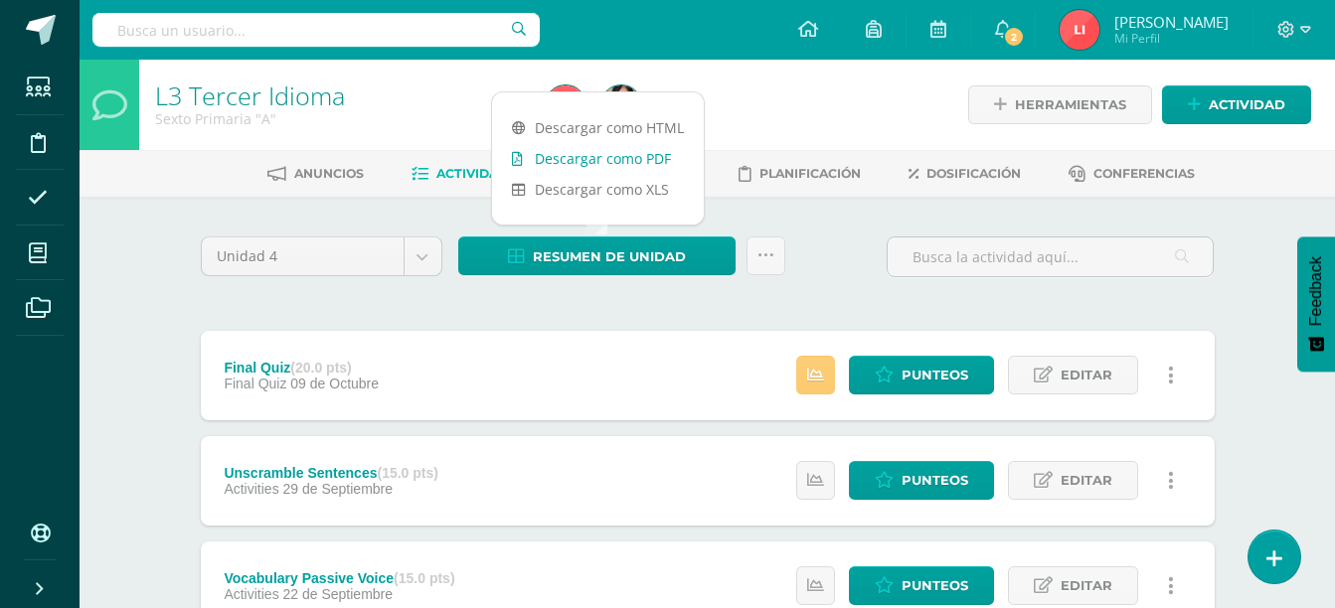
click at [623, 163] on link "Descargar como PDF" at bounding box center [598, 158] width 212 height 31
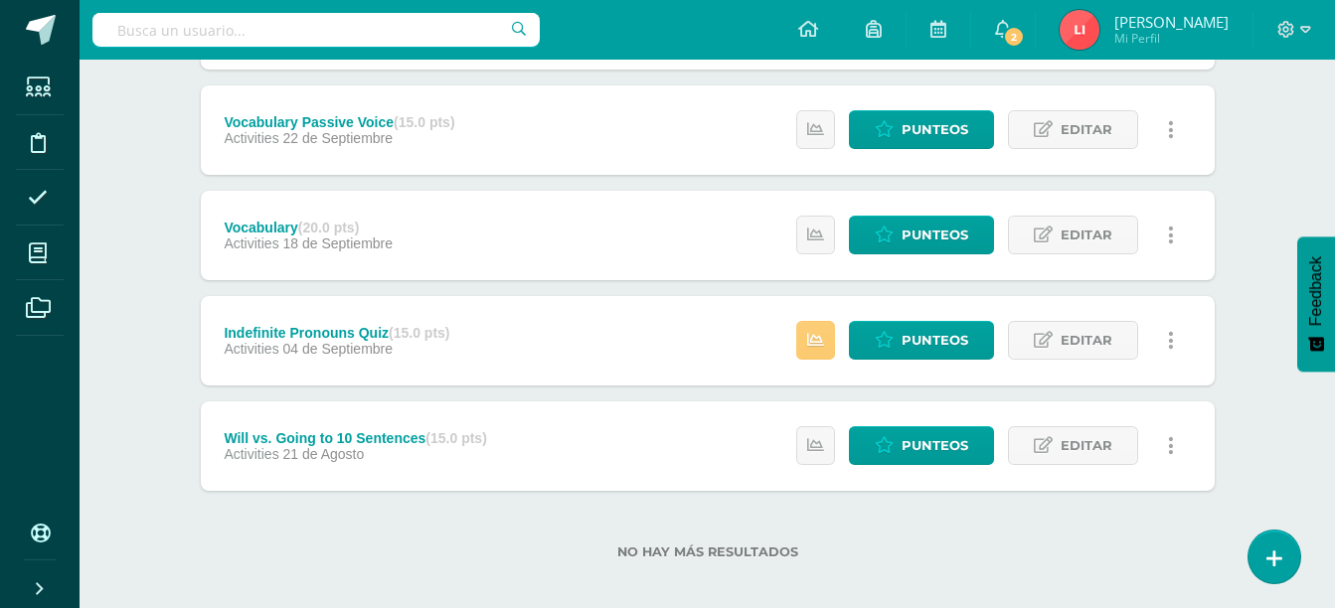
scroll to position [459, 0]
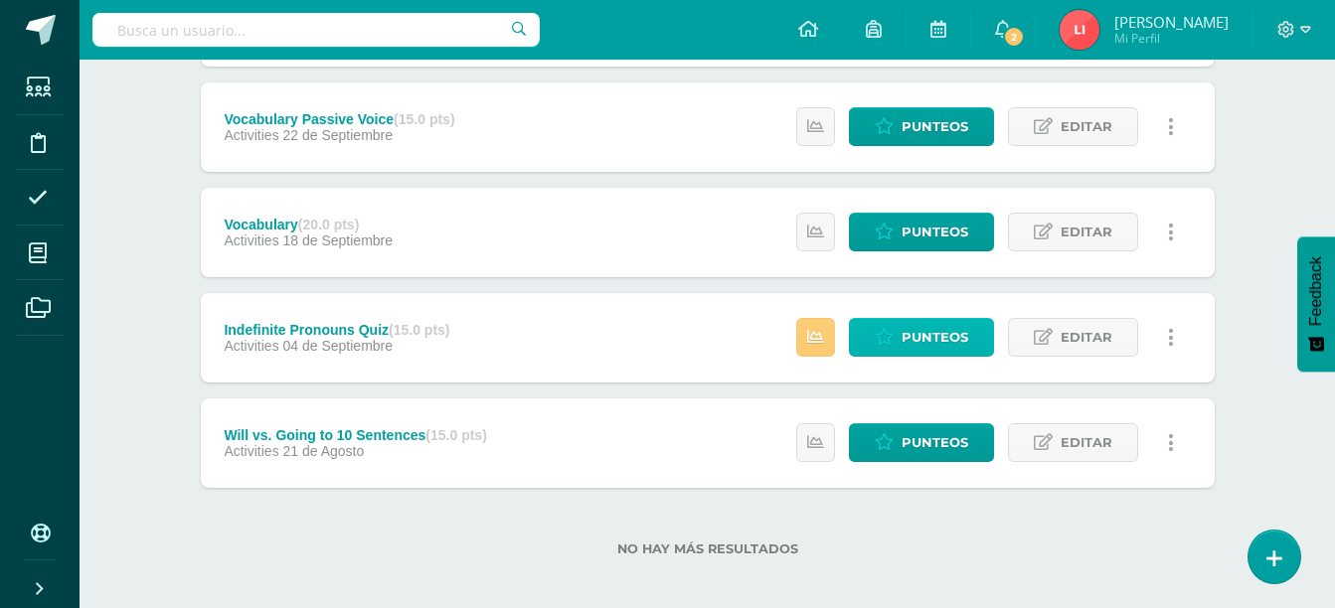
click at [906, 331] on span "Punteos" at bounding box center [935, 337] width 67 height 37
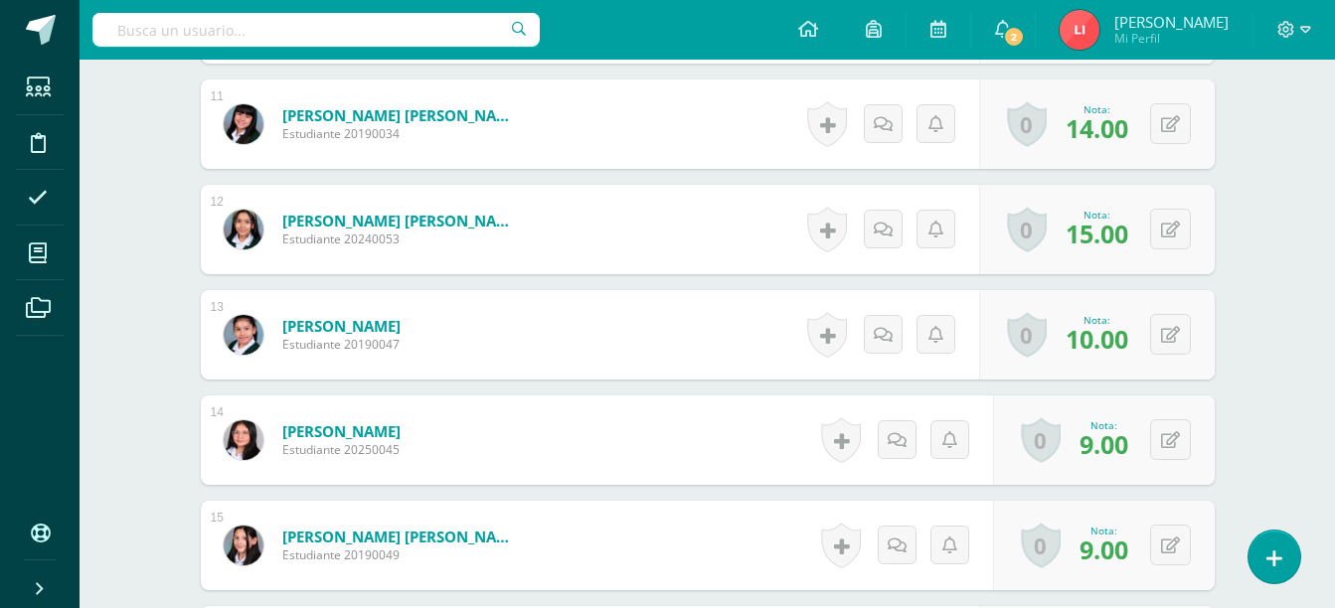
scroll to position [1745, 0]
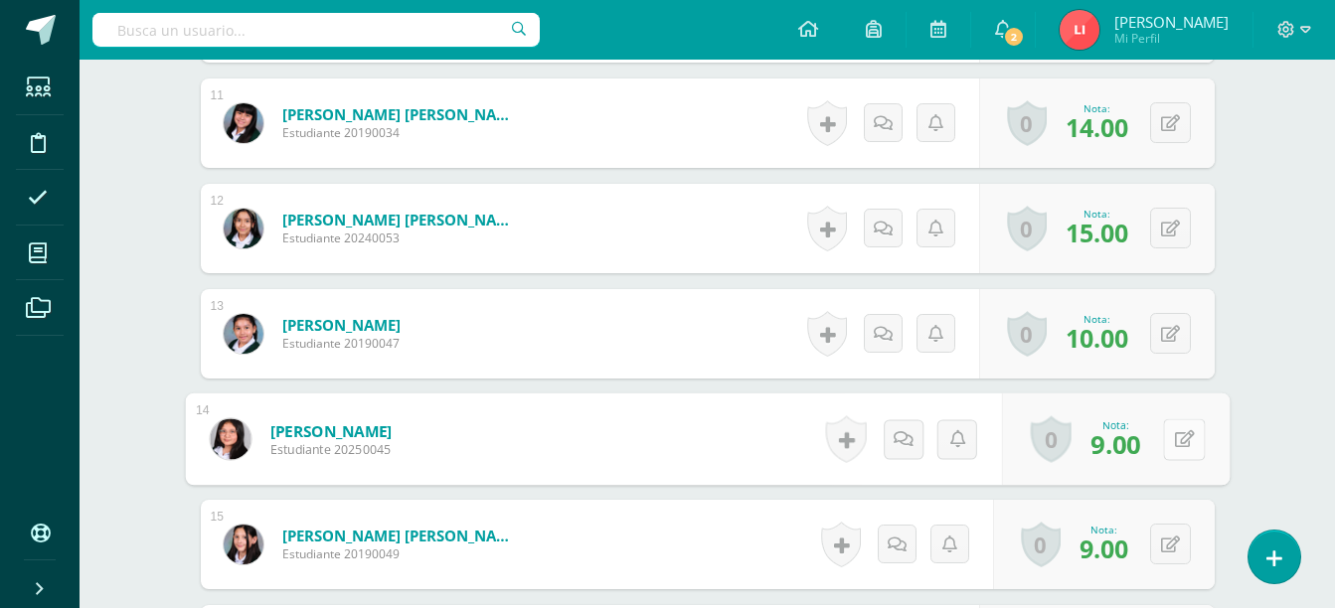
click at [1174, 450] on button at bounding box center [1184, 439] width 42 height 42
click at [1121, 449] on link at bounding box center [1131, 446] width 40 height 40
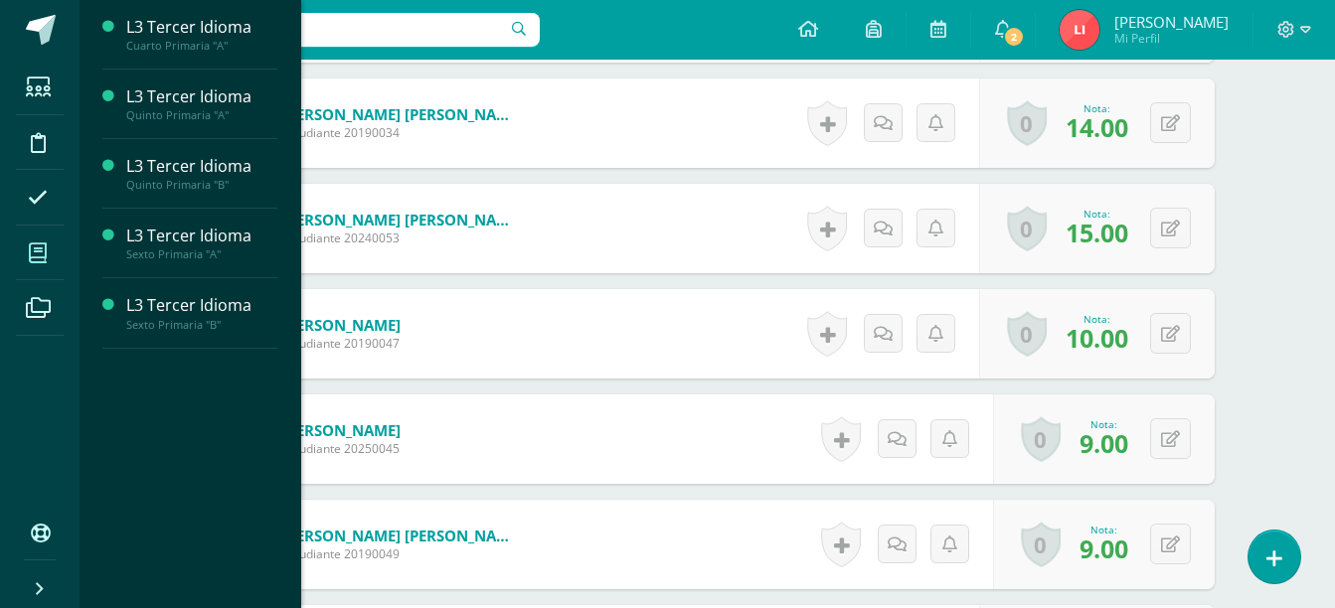
click at [33, 253] on icon at bounding box center [38, 254] width 18 height 20
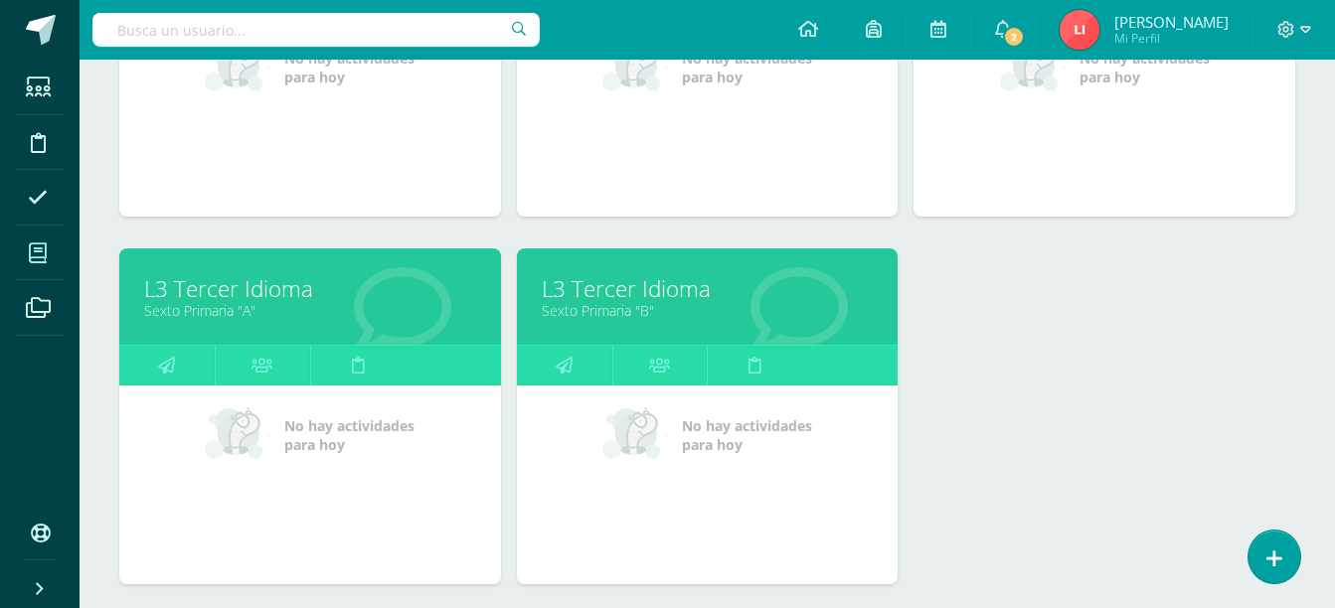
scroll to position [500, 0]
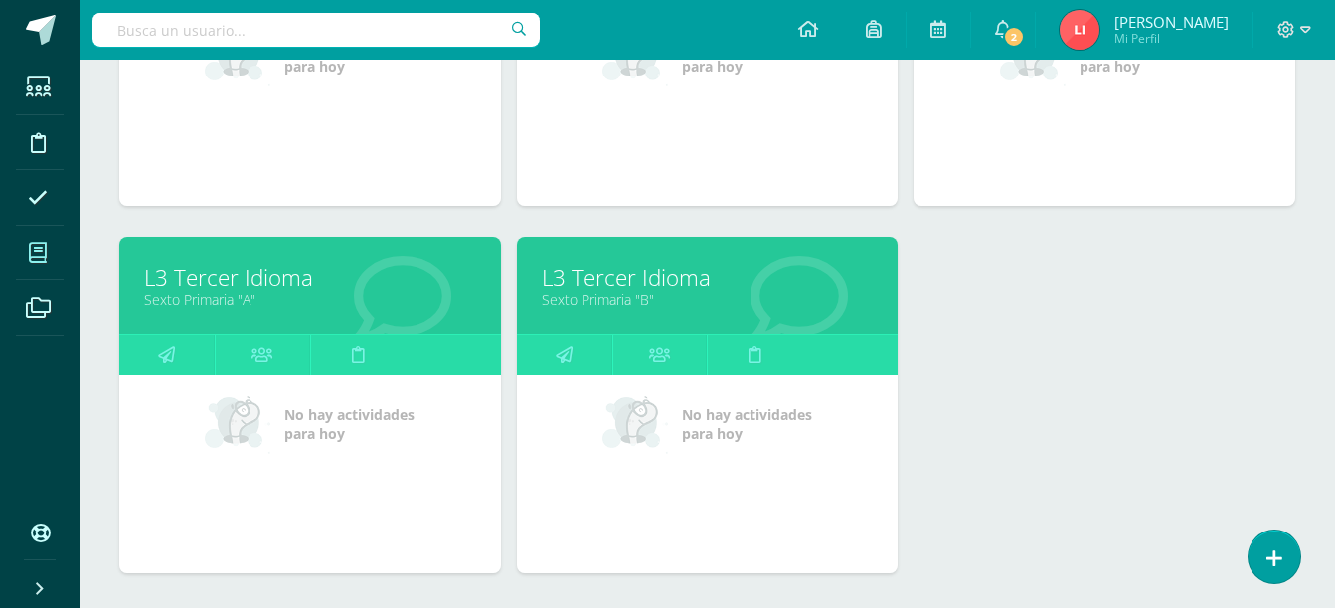
click at [602, 290] on link "Sexto Primaria "B"" at bounding box center [708, 299] width 332 height 19
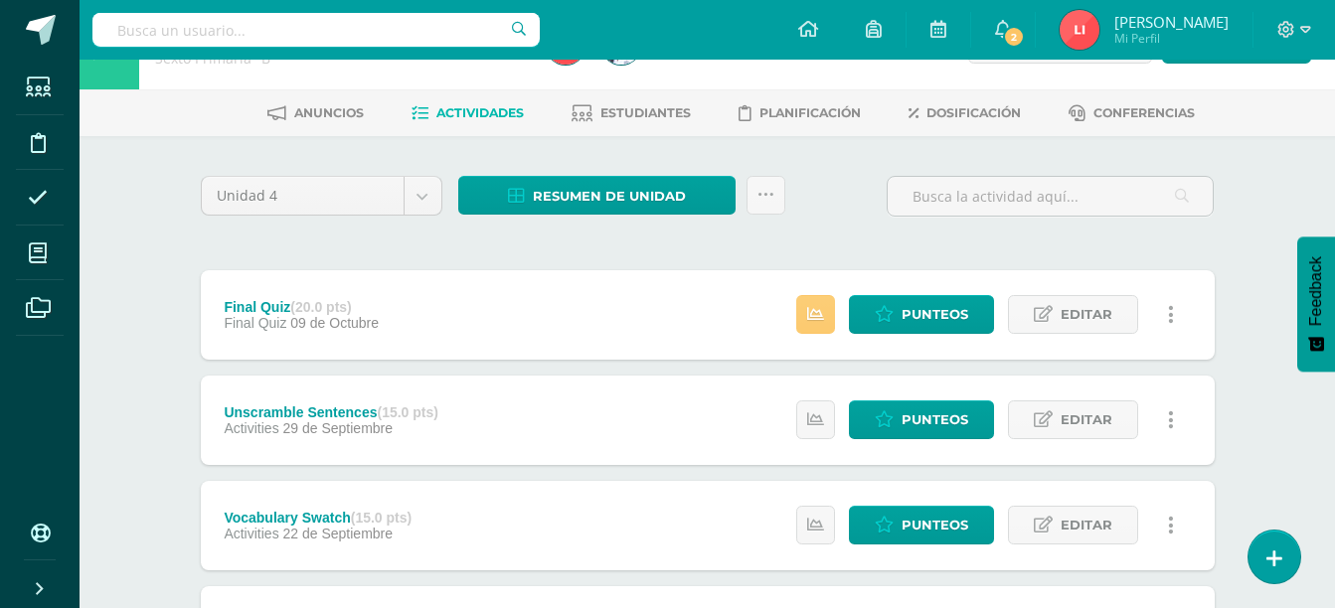
scroll to position [19, 0]
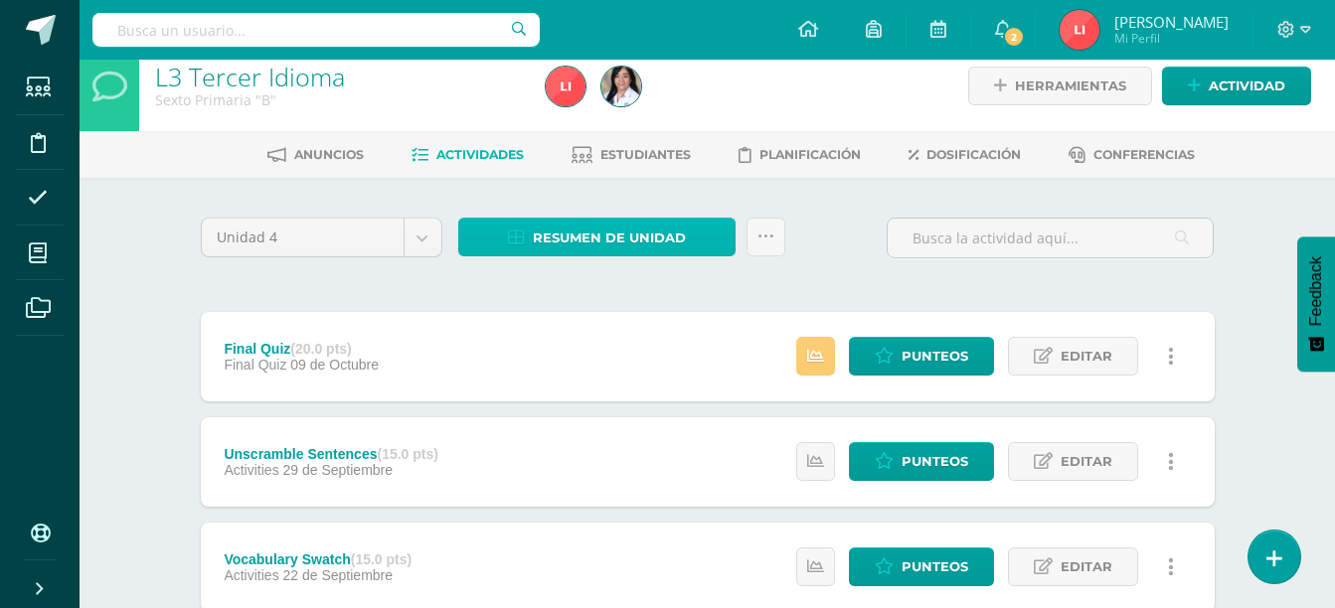
click at [553, 228] on span "Resumen de unidad" at bounding box center [609, 238] width 153 height 37
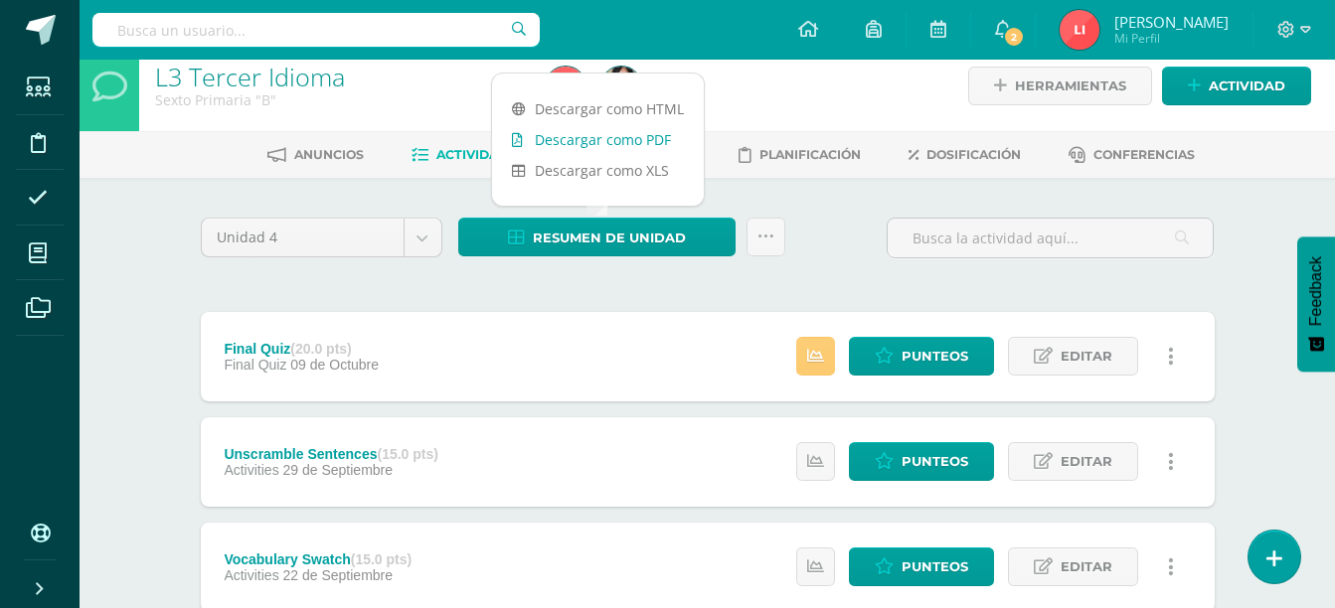
click at [593, 136] on link "Descargar como PDF" at bounding box center [598, 139] width 212 height 31
